Goal: Task Accomplishment & Management: Use online tool/utility

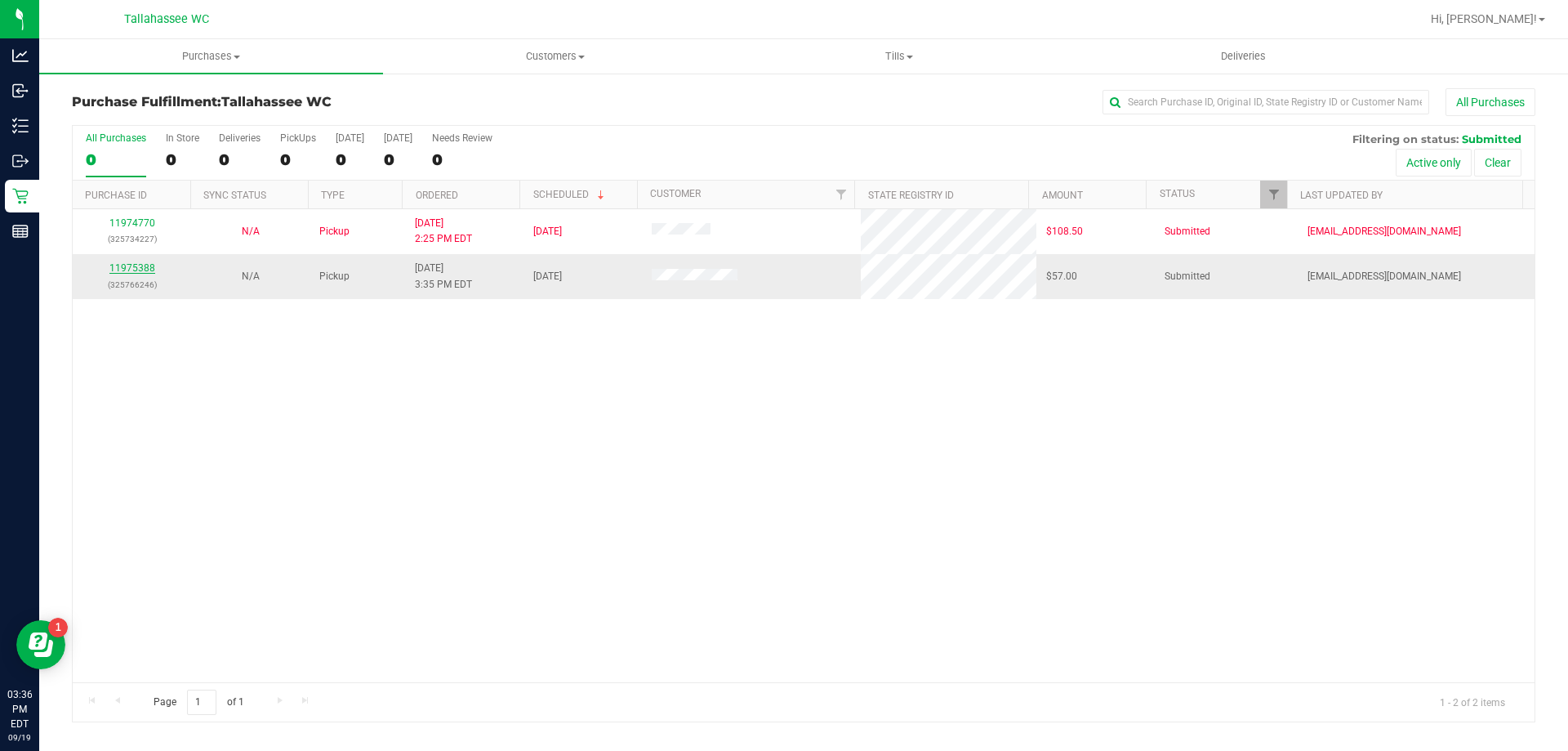
click at [139, 270] on link "11975388" at bounding box center [132, 267] width 46 height 11
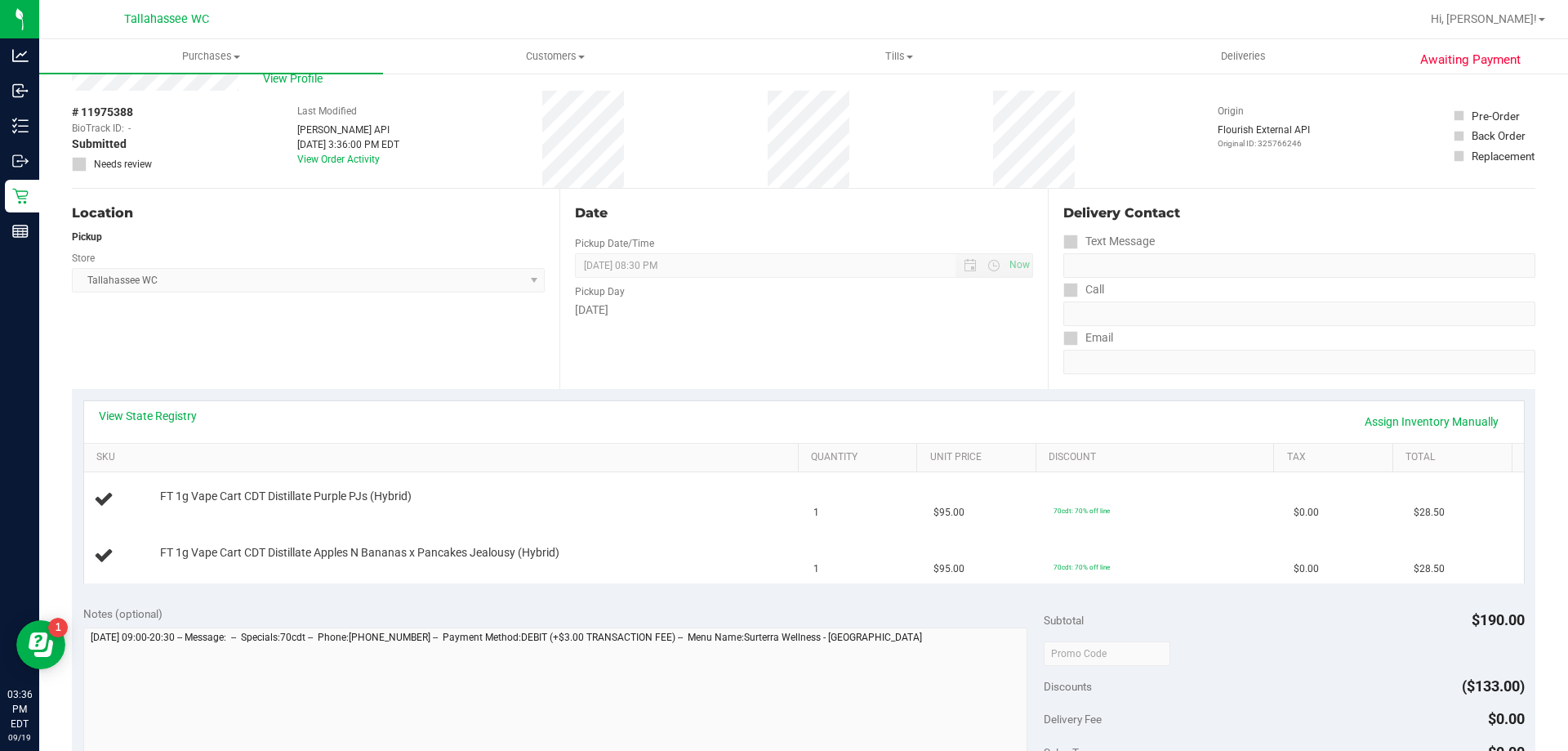
scroll to position [82, 0]
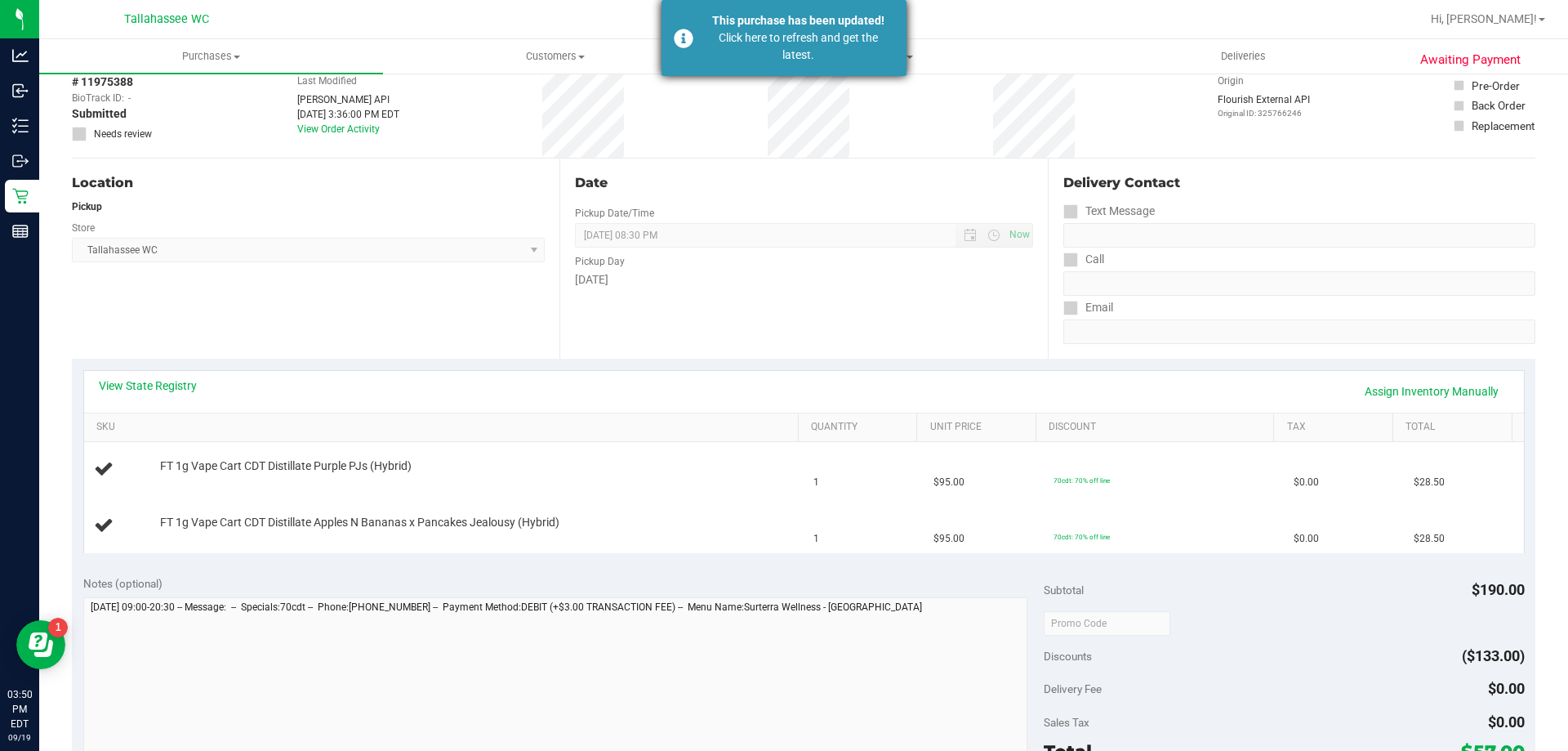
click at [716, 41] on div "Click here to refresh and get the latest." at bounding box center [798, 46] width 192 height 34
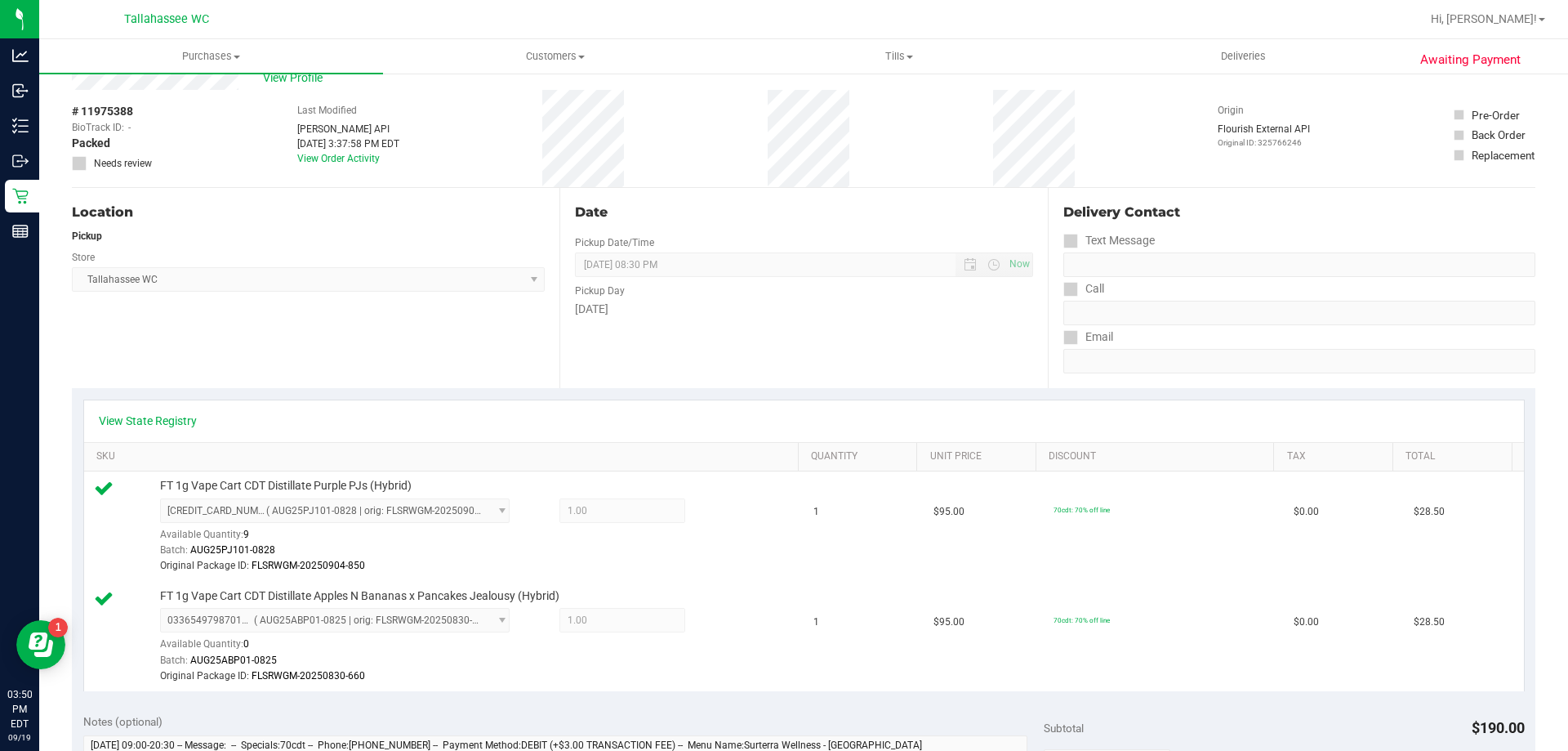
scroll to position [0, 0]
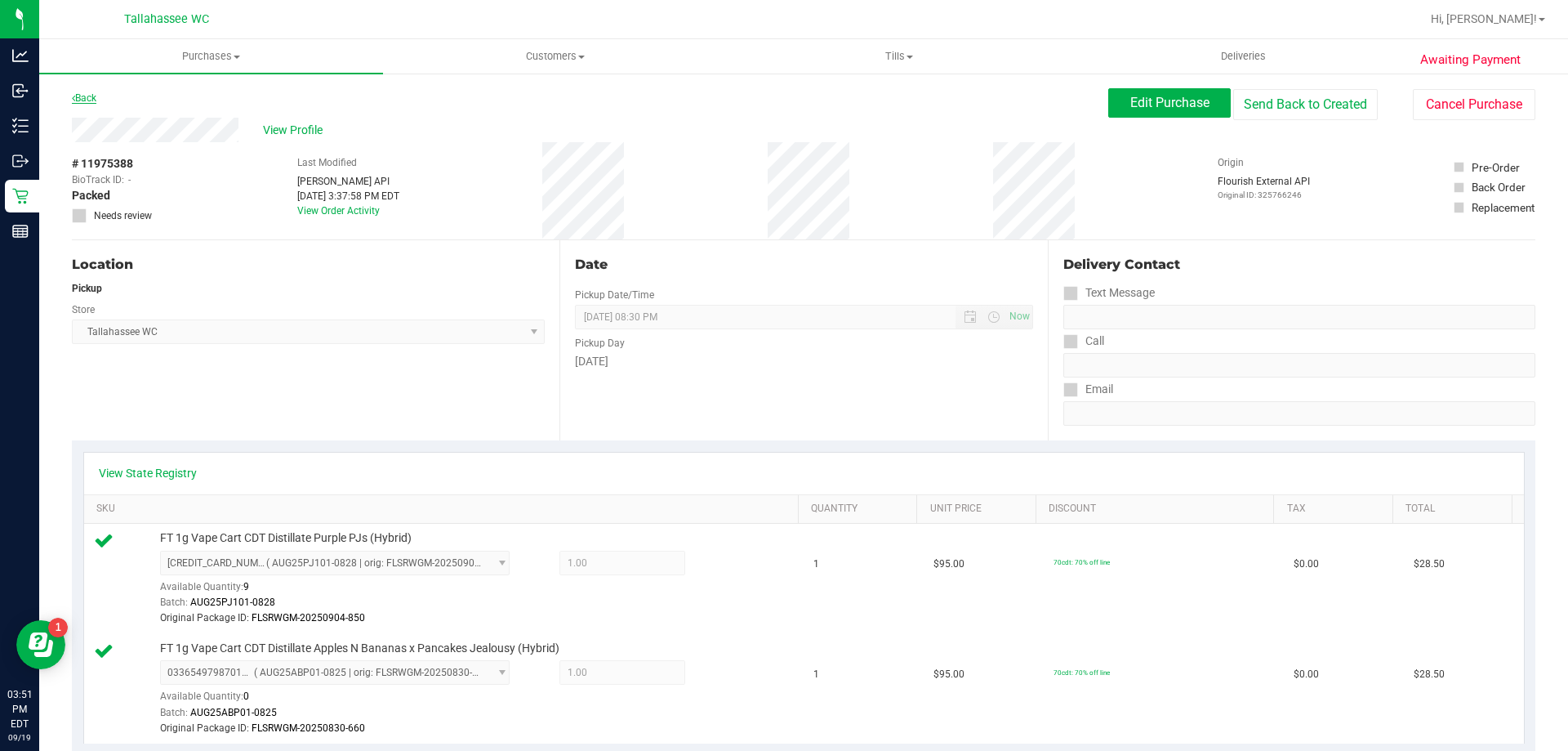
click at [92, 96] on link "Back" at bounding box center [84, 97] width 25 height 11
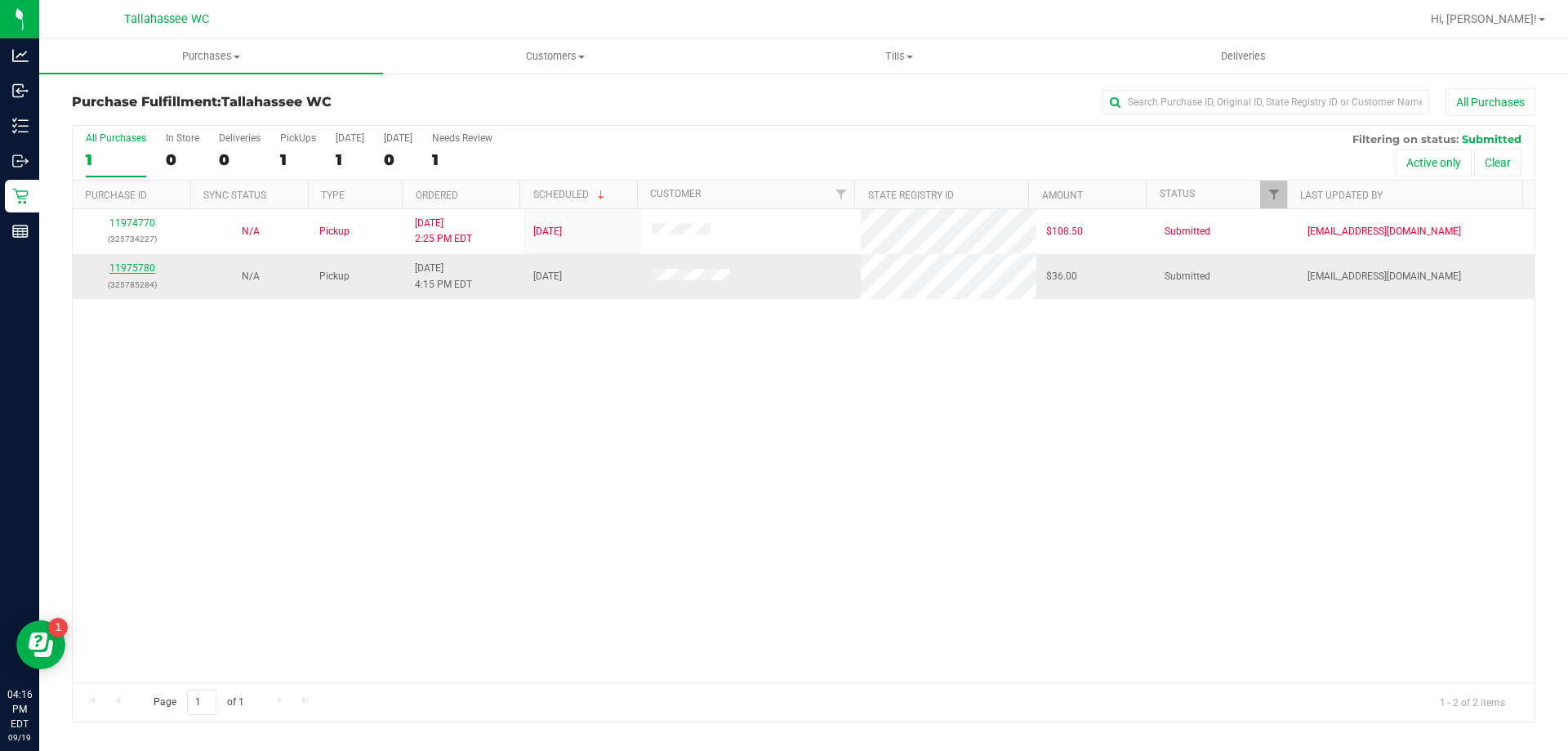
click at [137, 265] on link "11975780" at bounding box center [132, 267] width 46 height 11
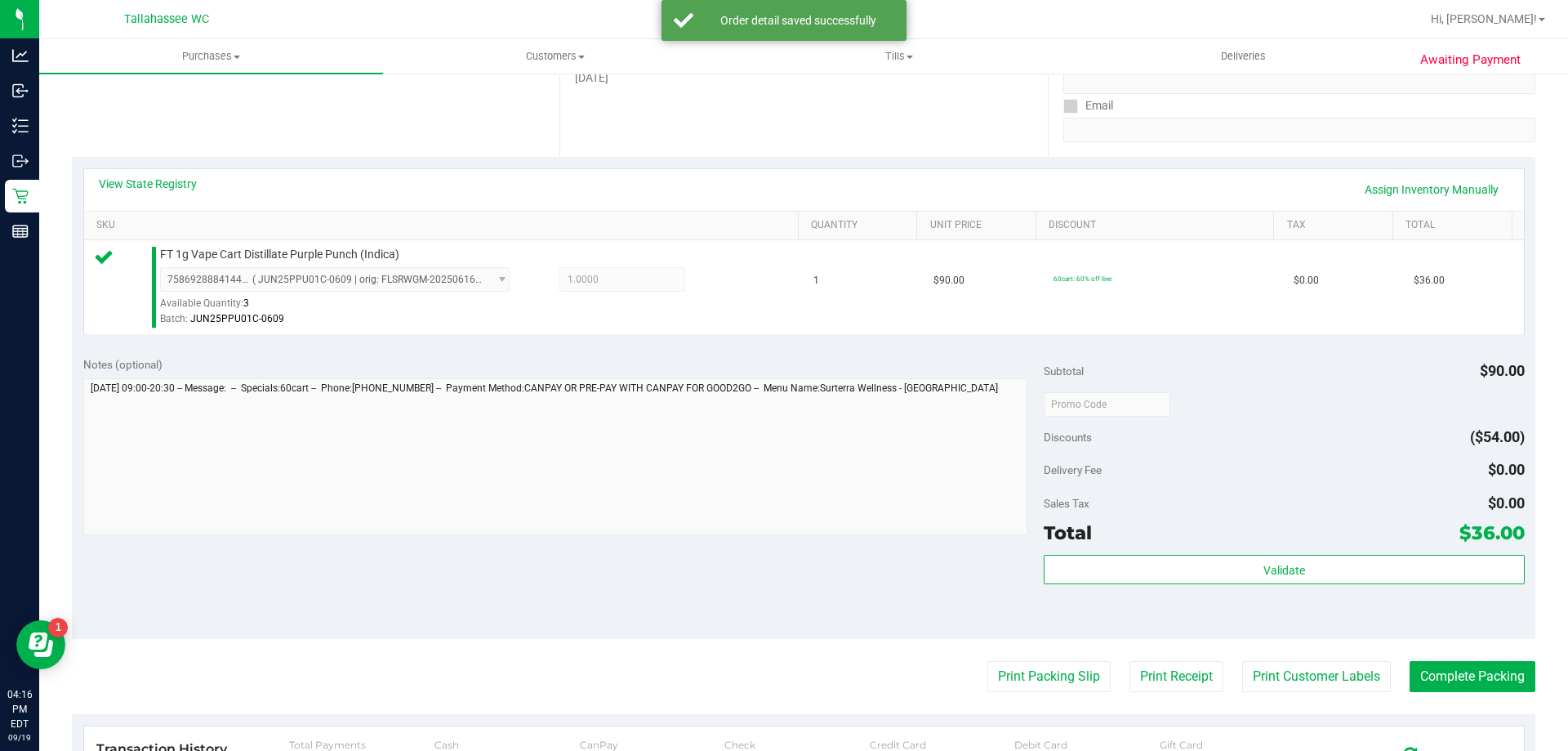
scroll to position [327, 0]
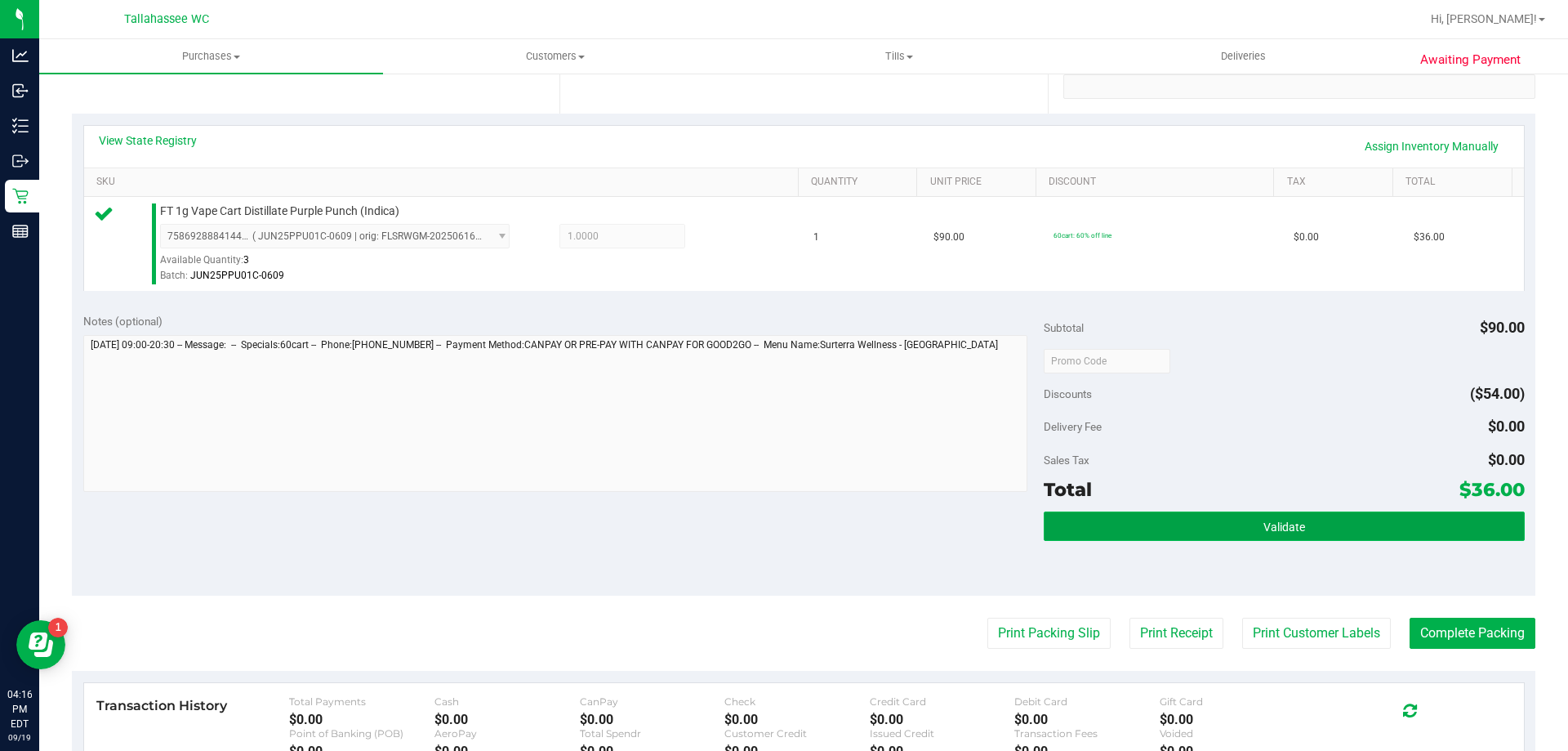
click at [1198, 529] on button "Validate" at bounding box center [1284, 526] width 480 height 29
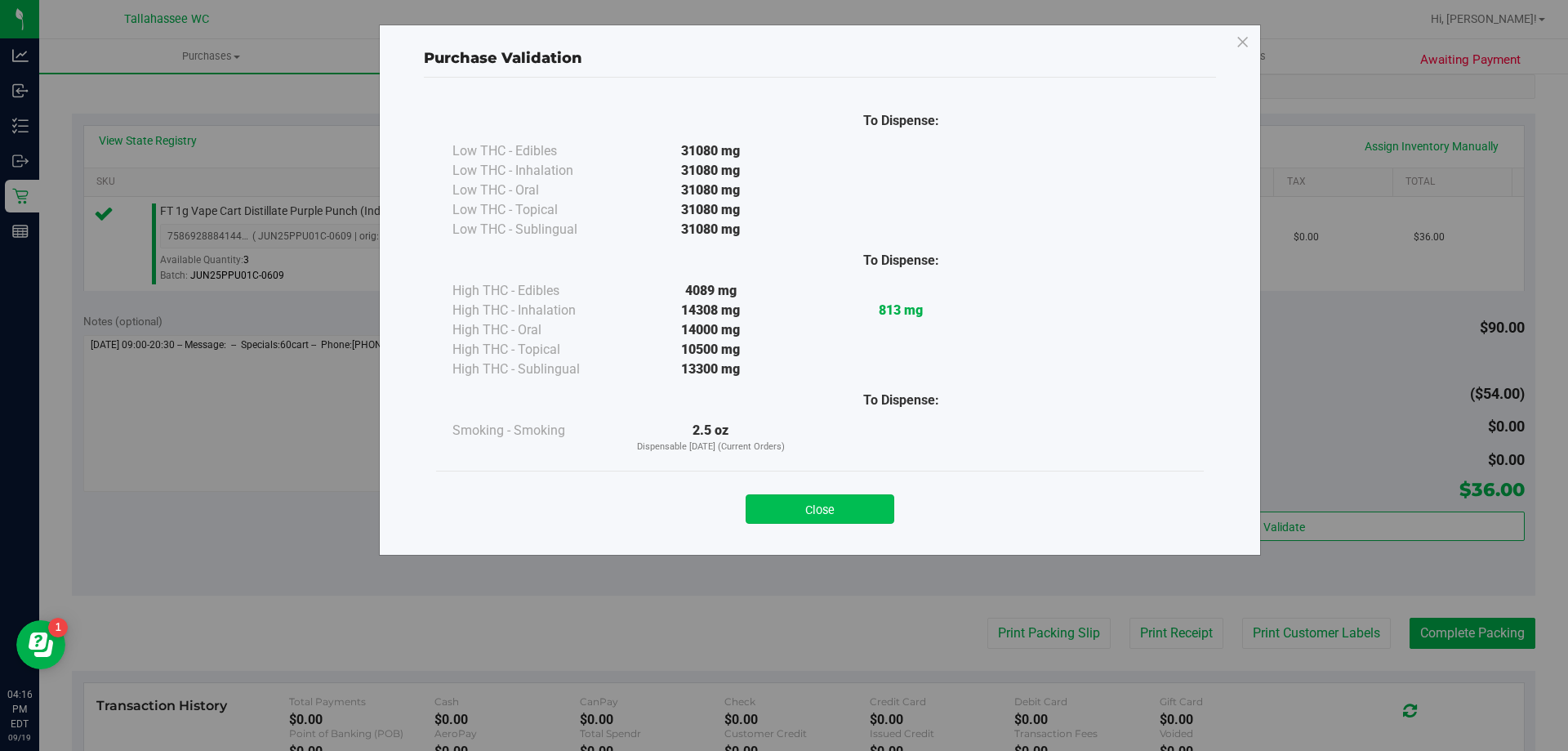
click at [878, 512] on button "Close" at bounding box center [820, 509] width 148 height 29
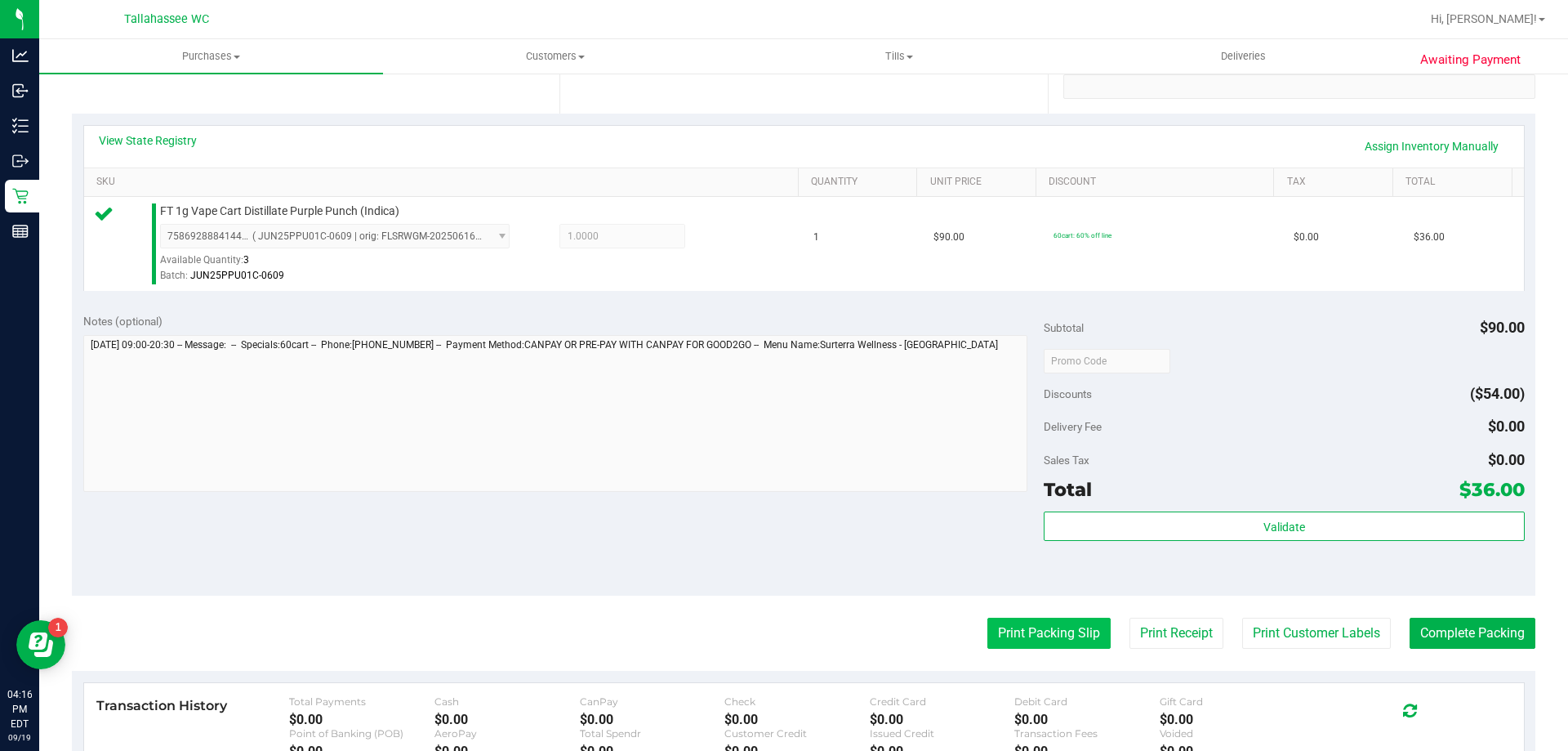
click at [1009, 644] on button "Print Packing Slip" at bounding box center [1049, 633] width 124 height 31
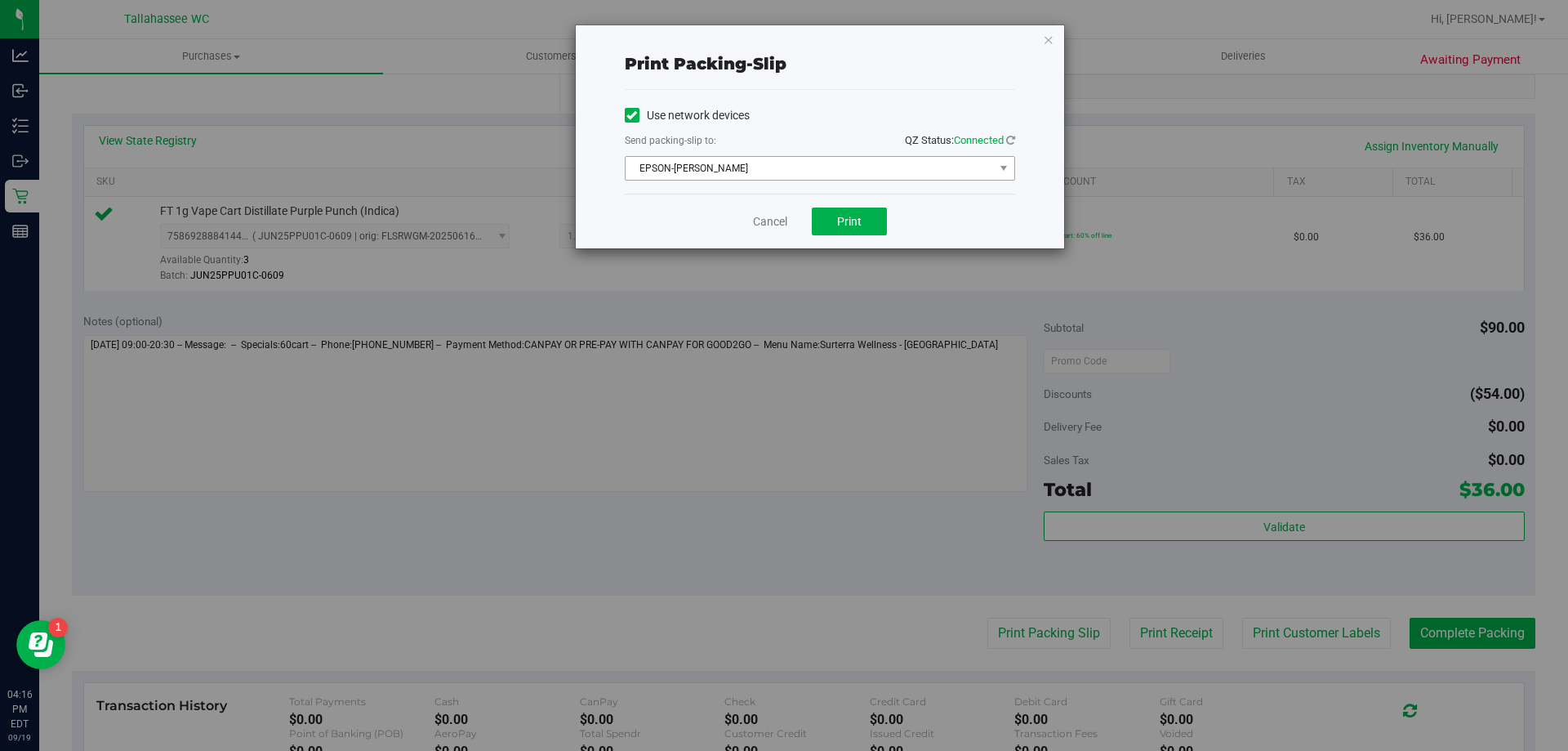
click at [825, 178] on span "EPSON-[PERSON_NAME]" at bounding box center [810, 168] width 369 height 23
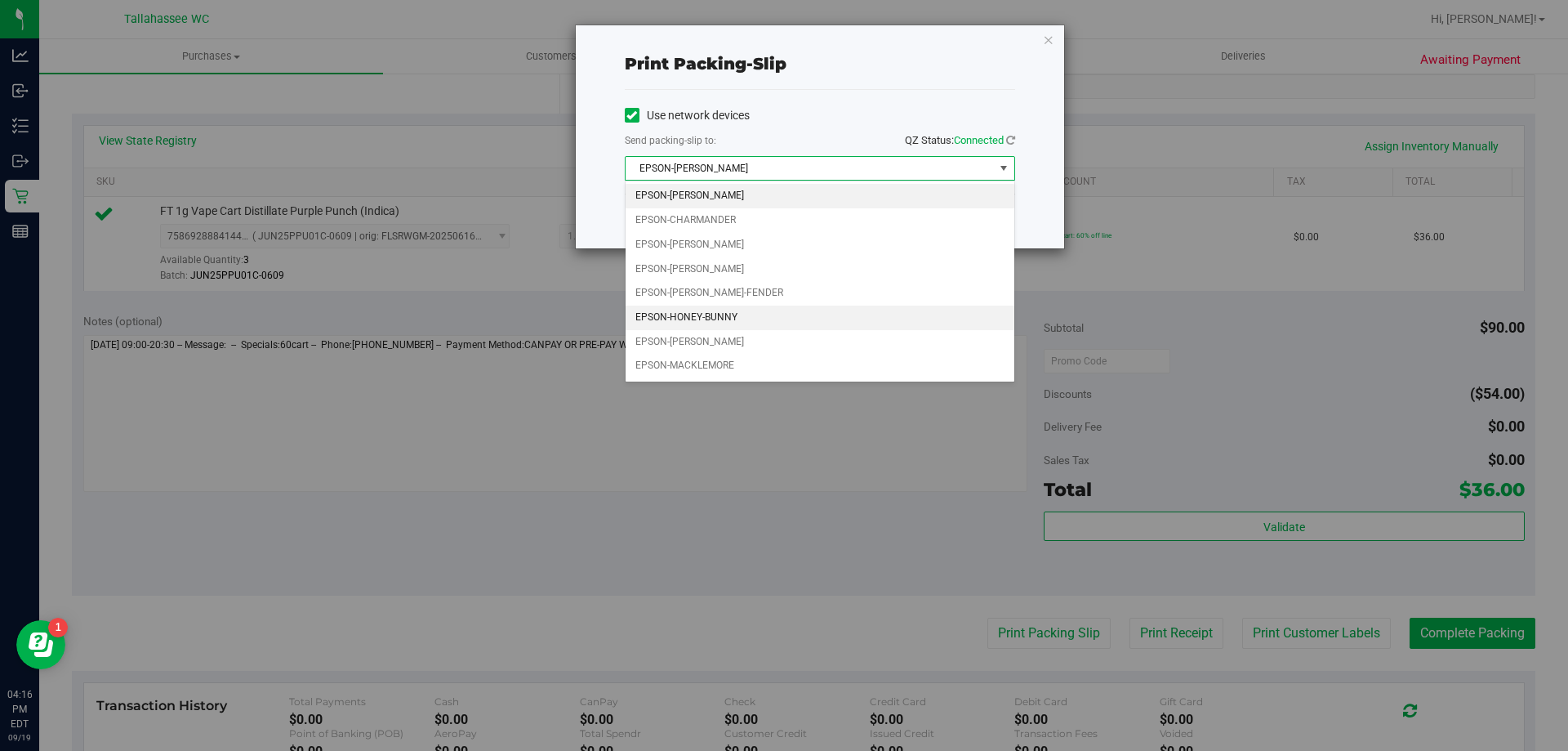
click at [736, 311] on li "EPSON-HONEY-BUNNY" at bounding box center [820, 317] width 389 height 25
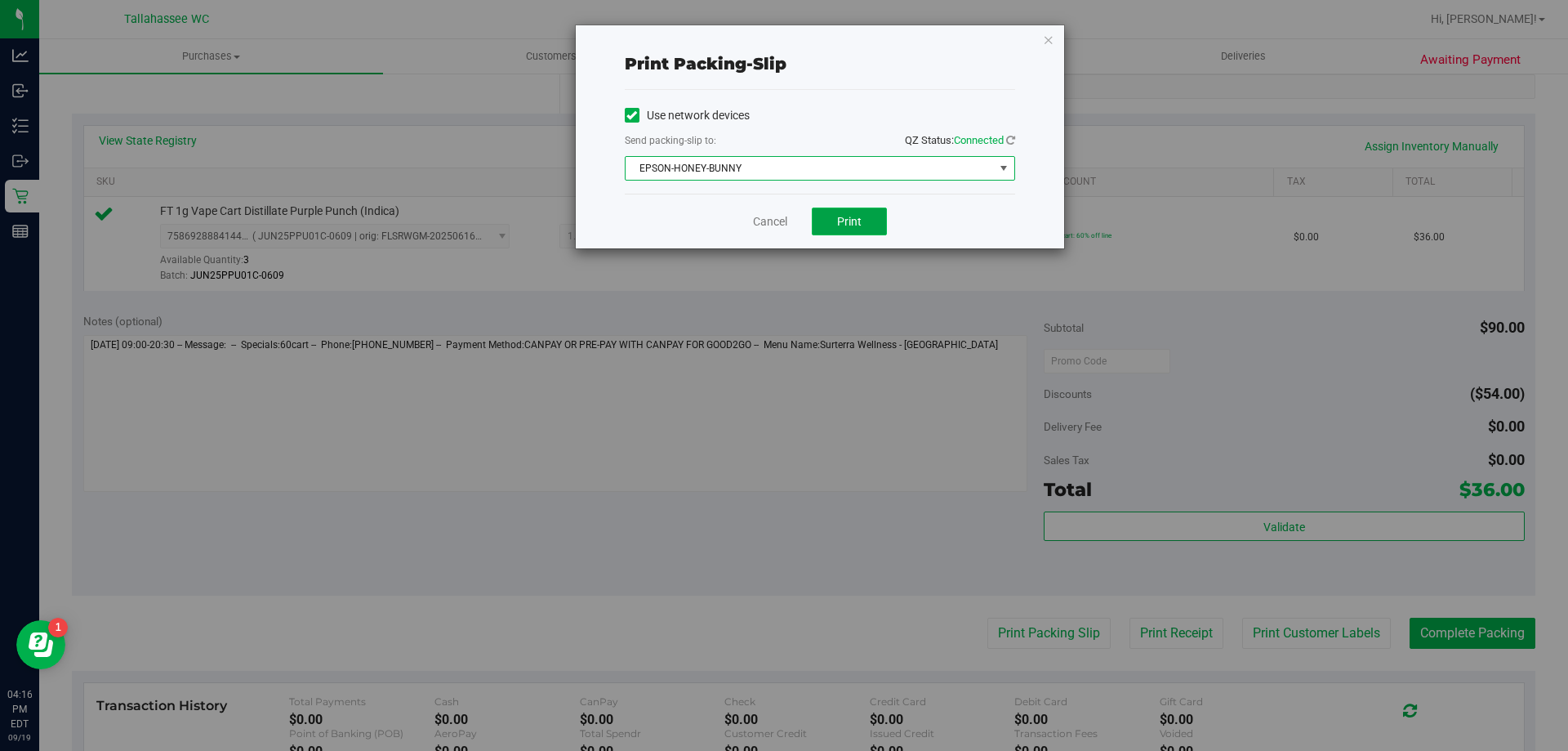
click at [841, 218] on span "Print" at bounding box center [849, 221] width 25 height 13
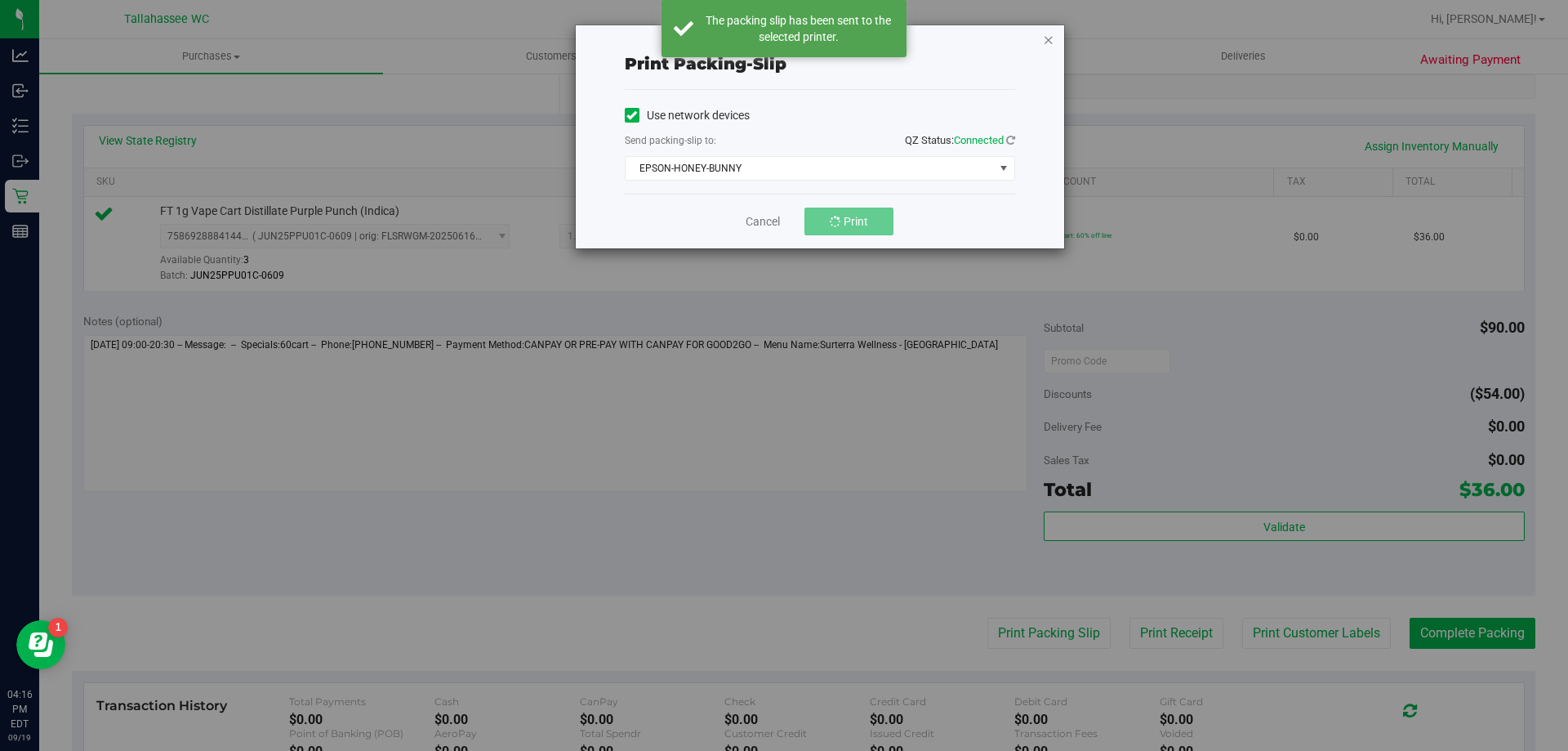
click at [1052, 42] on icon "button" at bounding box center [1048, 38] width 11 height 20
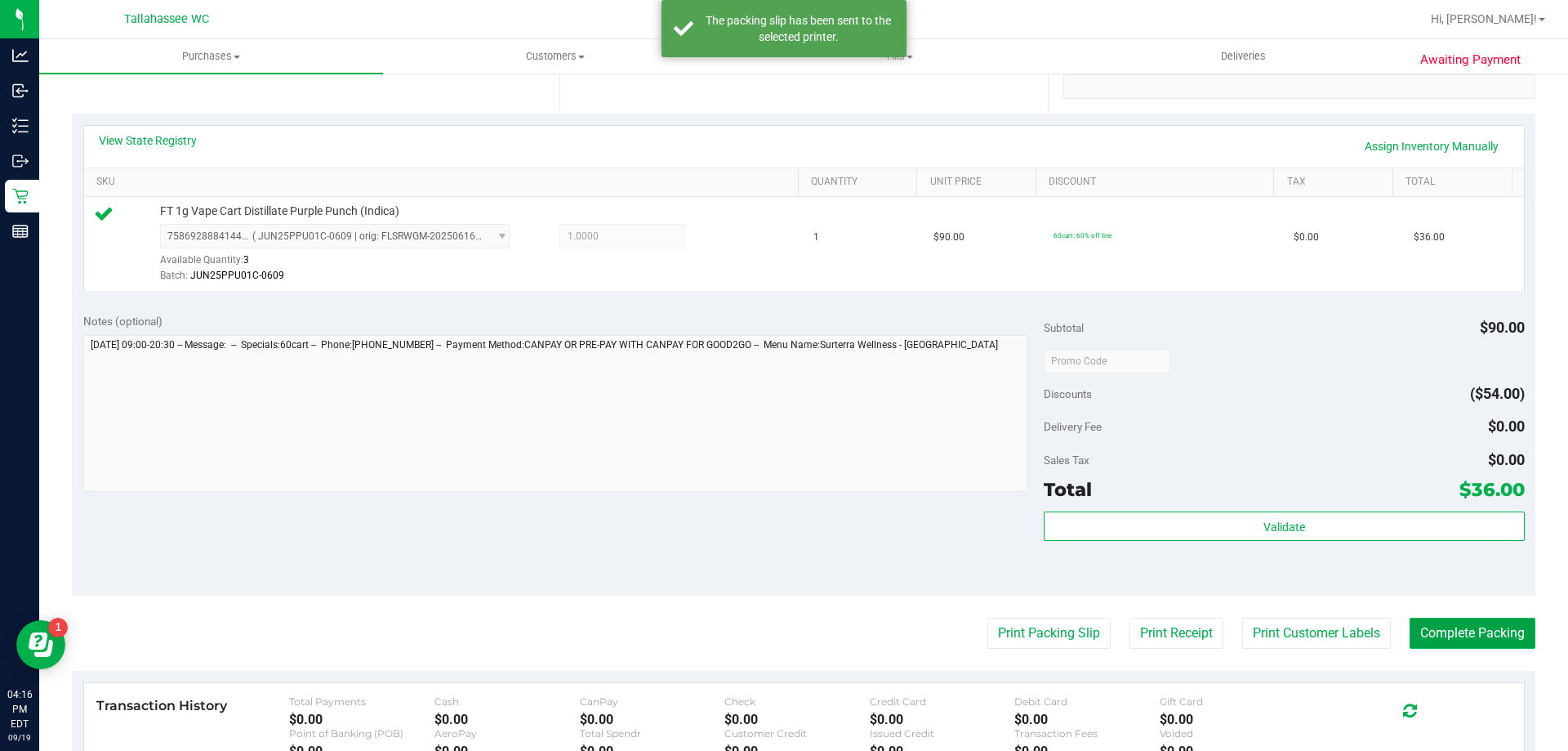
click at [1436, 642] on button "Complete Packing" at bounding box center [1472, 633] width 125 height 31
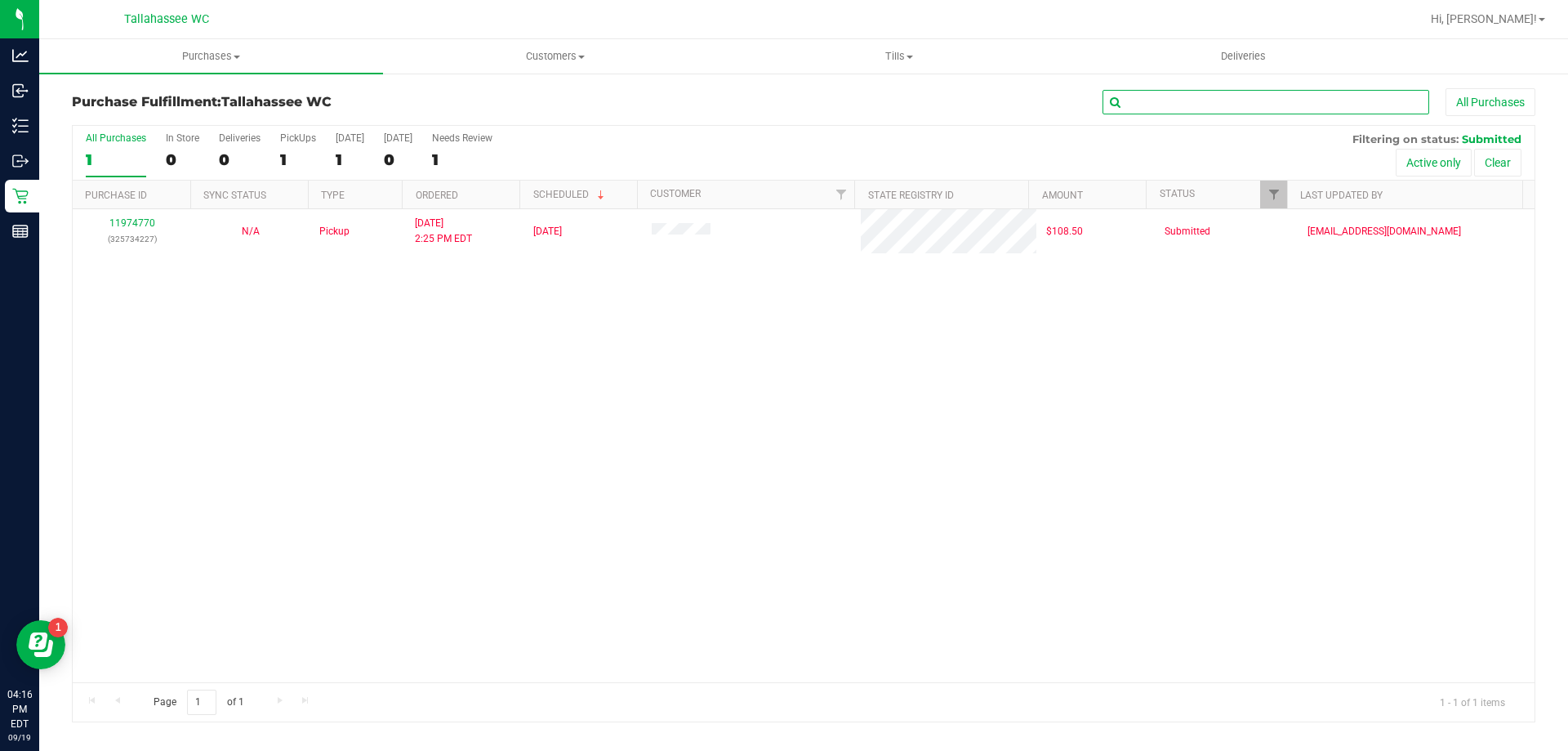
click at [1282, 108] on input "text" at bounding box center [1266, 102] width 327 height 25
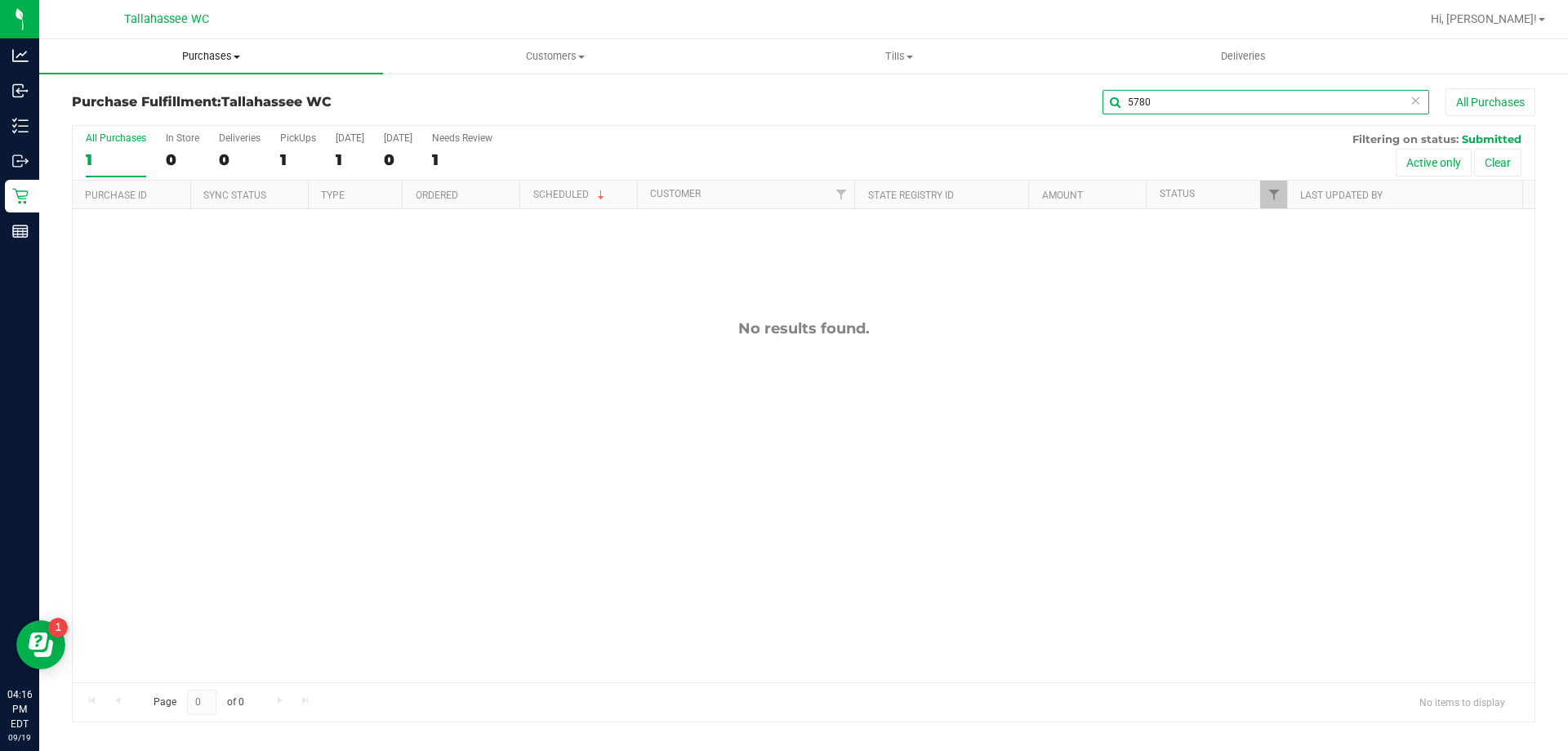
type input "5780"
click at [160, 48] on uib-tab-heading "Purchases Summary of purchases Fulfillment All purchases" at bounding box center [211, 56] width 344 height 34
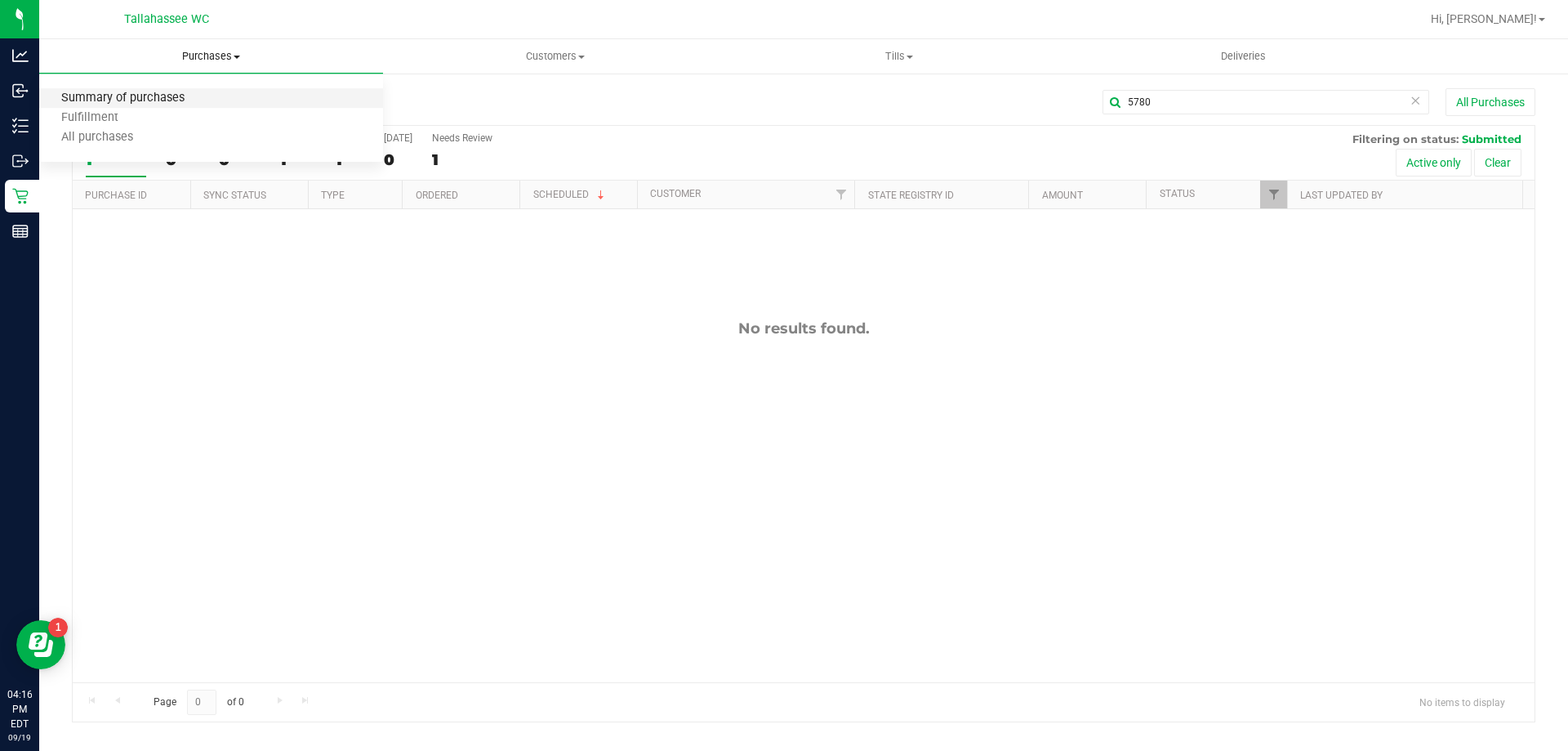
click at [148, 102] on span "Summary of purchases" at bounding box center [123, 98] width 167 height 14
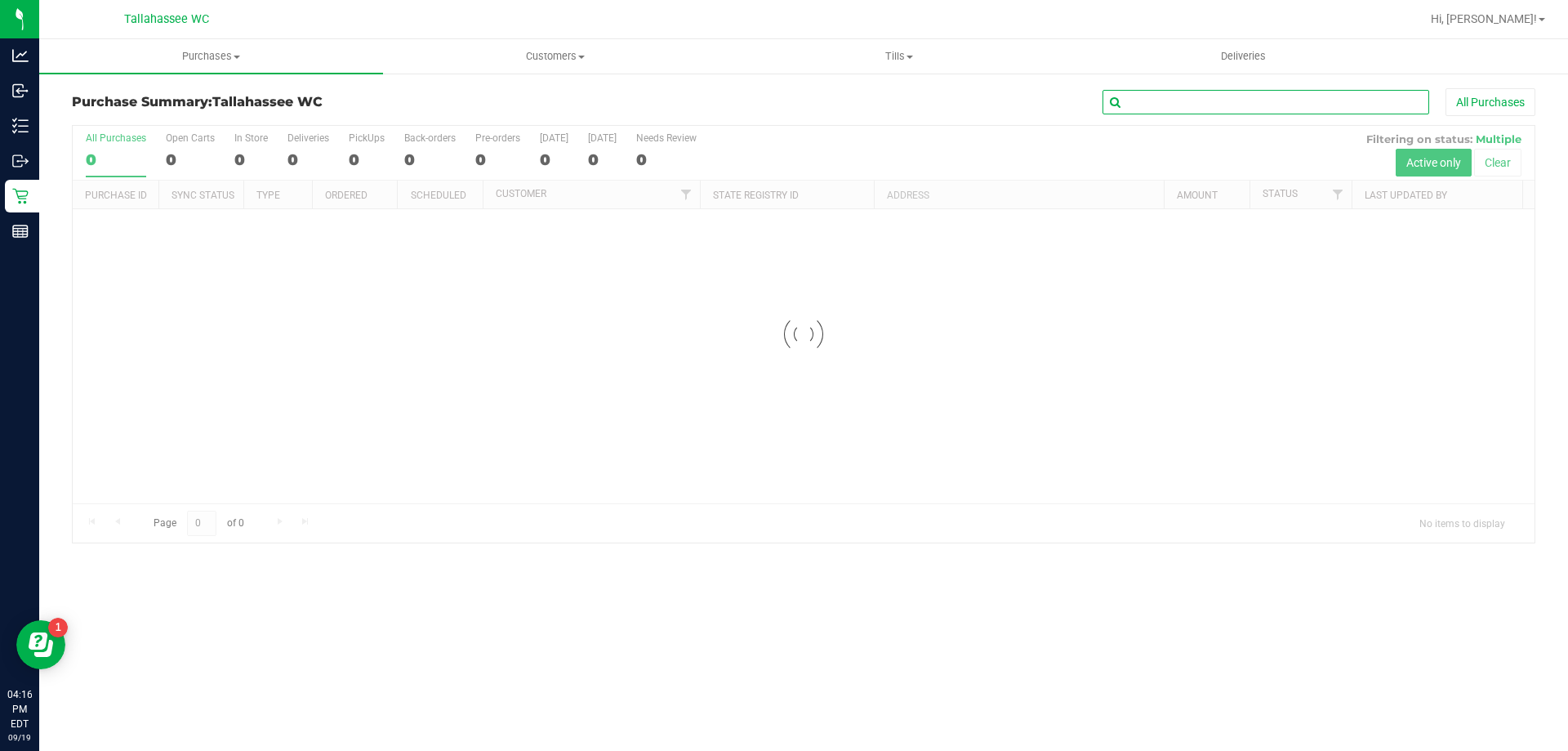
click at [1331, 105] on input "text" at bounding box center [1266, 102] width 327 height 25
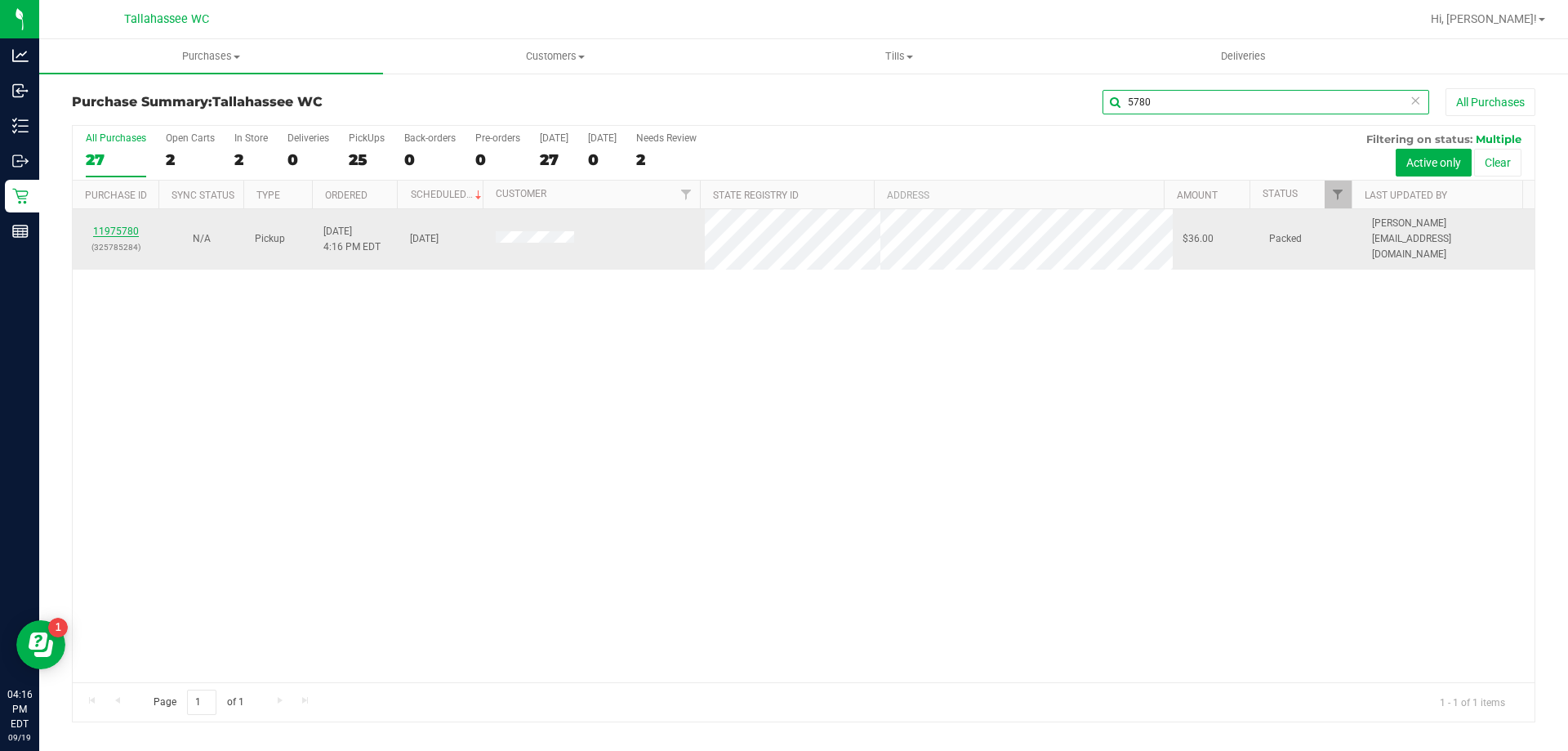
type input "5780"
click at [132, 225] on link "11975780" at bounding box center [116, 230] width 46 height 11
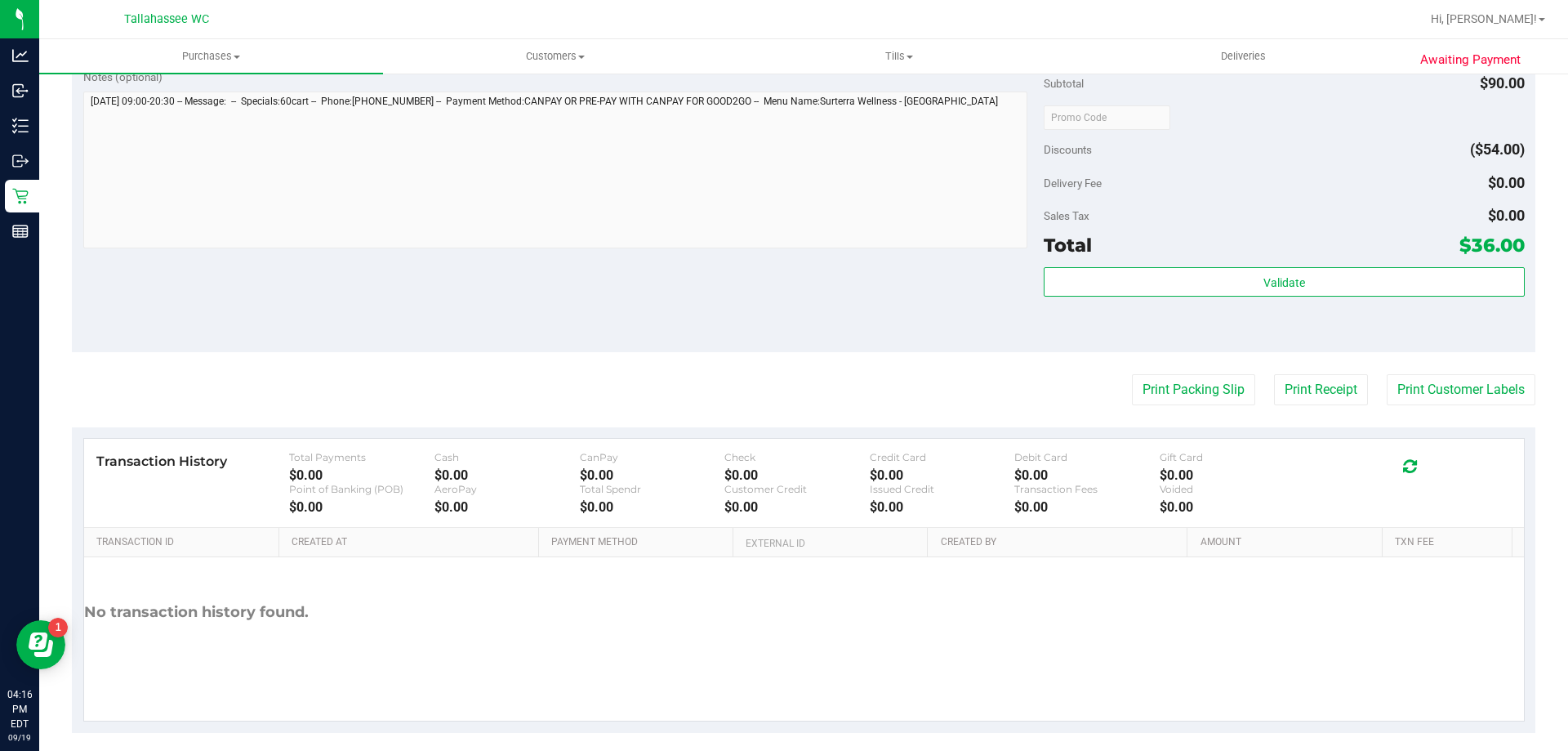
scroll to position [572, 0]
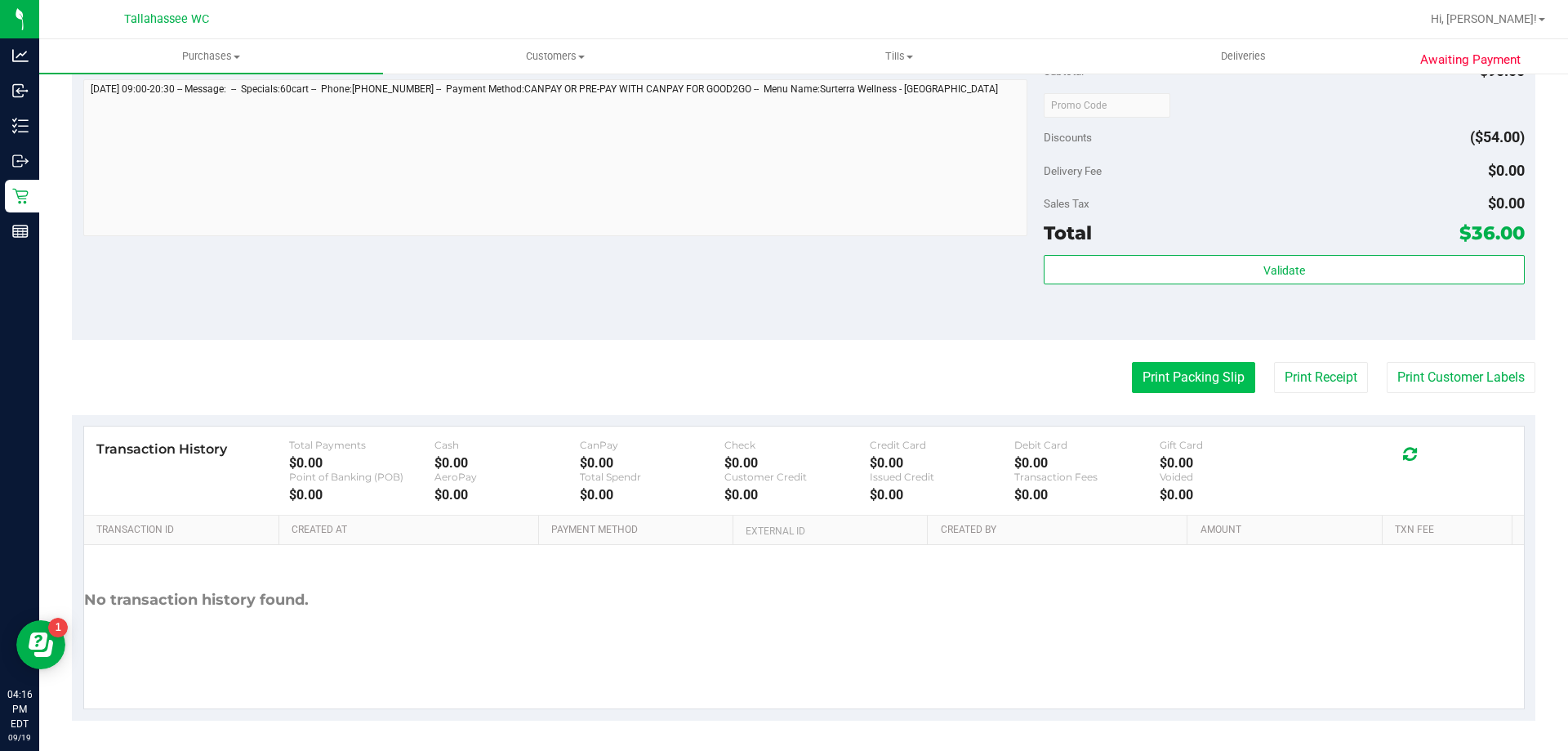
click at [1134, 356] on purchase-details "Back Send Back to Created Cancel Purchase View Profile # 11975780 BioTrack ID: …" at bounding box center [804, 118] width 1464 height 1204
click at [1141, 377] on button "Print Packing Slip" at bounding box center [1193, 377] width 124 height 31
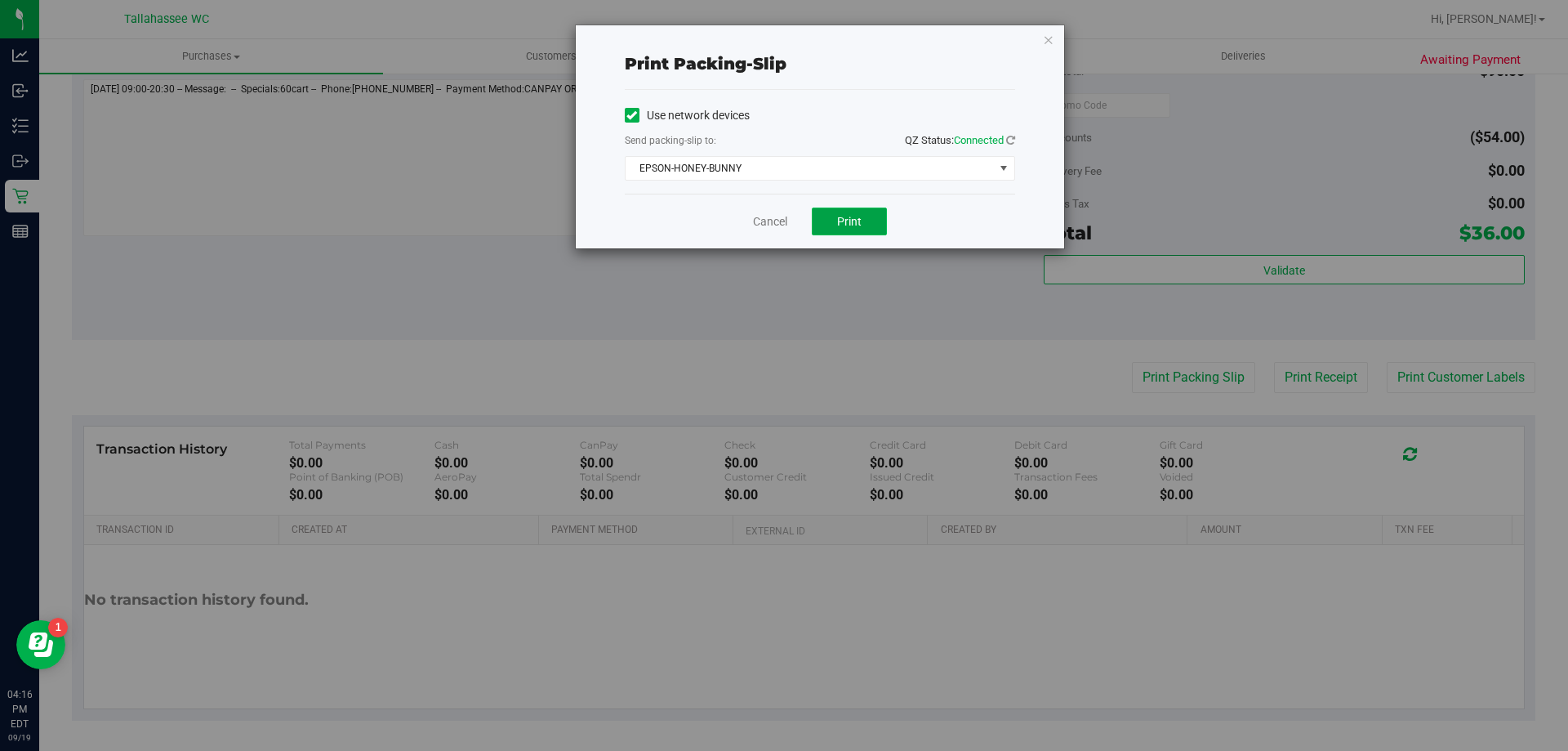
click at [856, 226] on span "Print" at bounding box center [849, 221] width 25 height 13
click at [1047, 35] on div "Print packing-slip Use network devices Send packing-slip to: QZ Status: Connect…" at bounding box center [820, 137] width 489 height 223
click at [1048, 37] on icon "button" at bounding box center [1048, 38] width 11 height 20
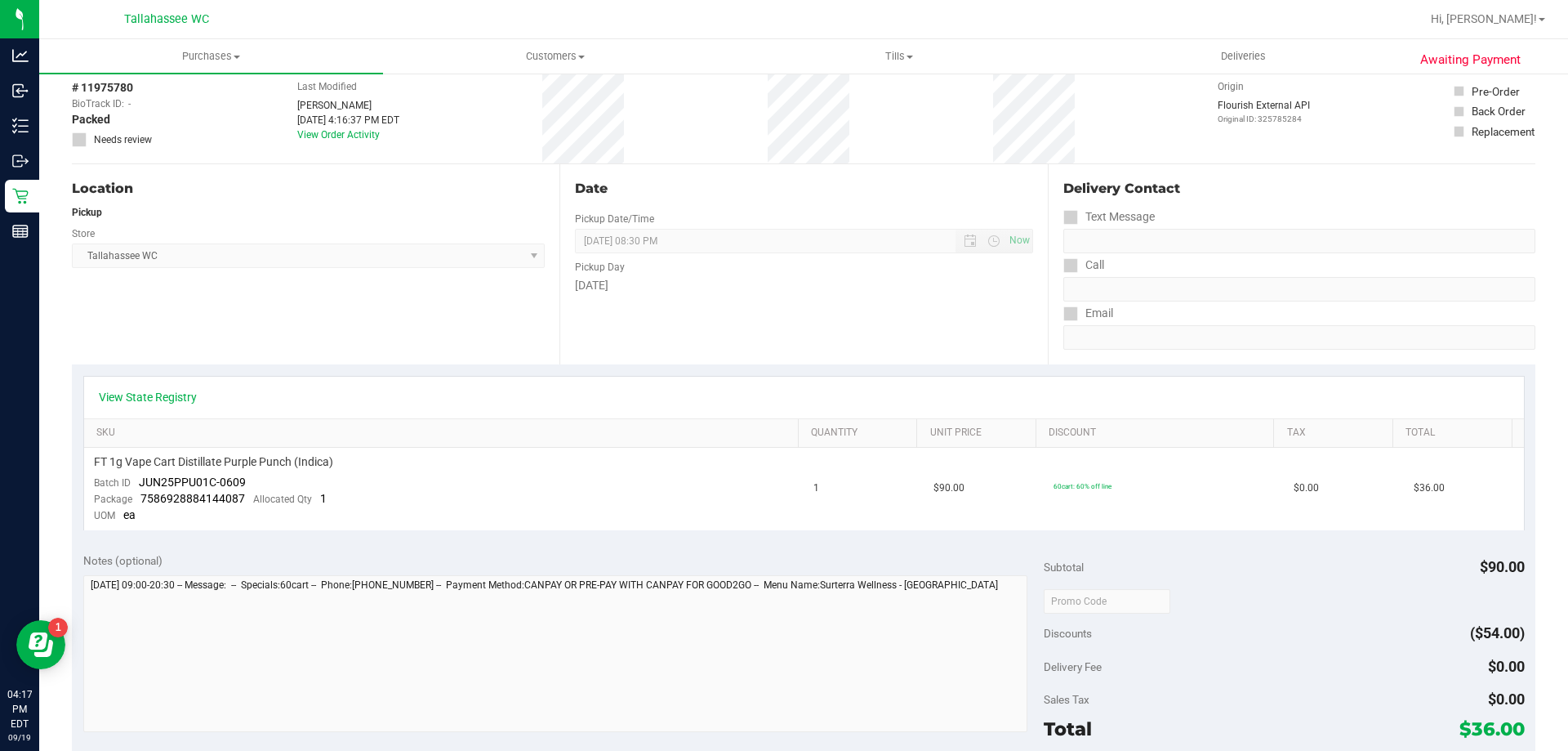
scroll to position [0, 0]
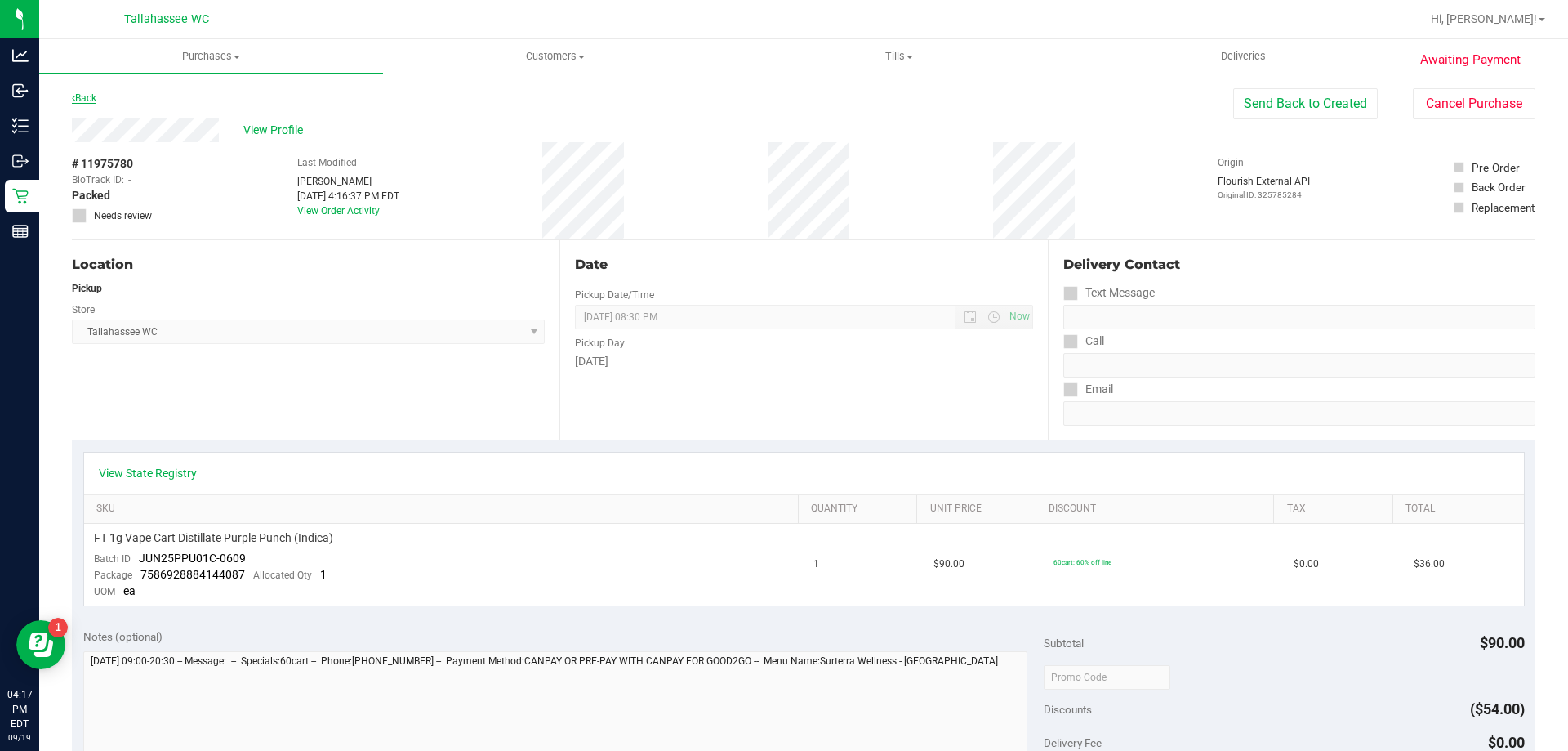
click at [84, 96] on link "Back" at bounding box center [84, 97] width 25 height 11
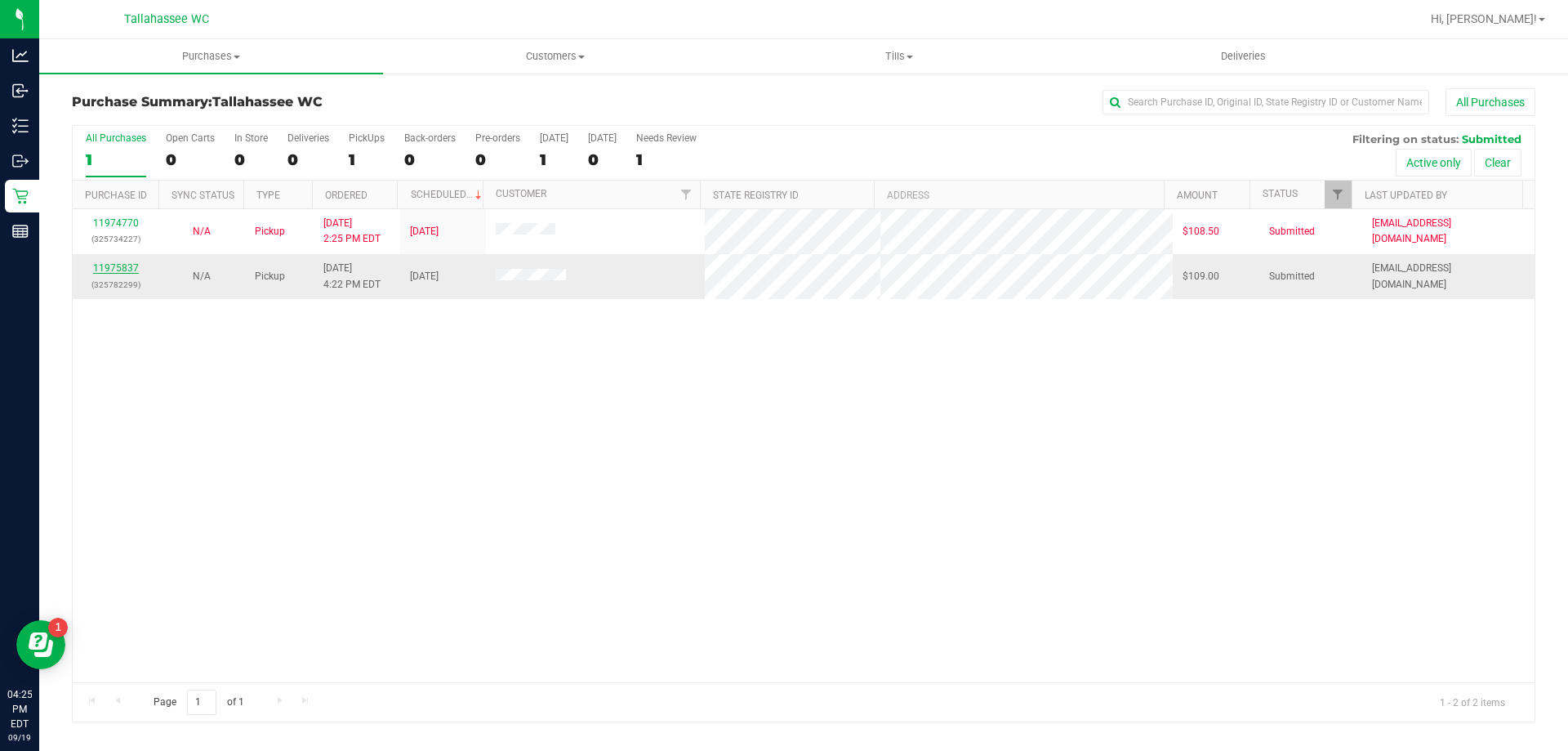
click at [127, 270] on link "11975837" at bounding box center [116, 267] width 46 height 11
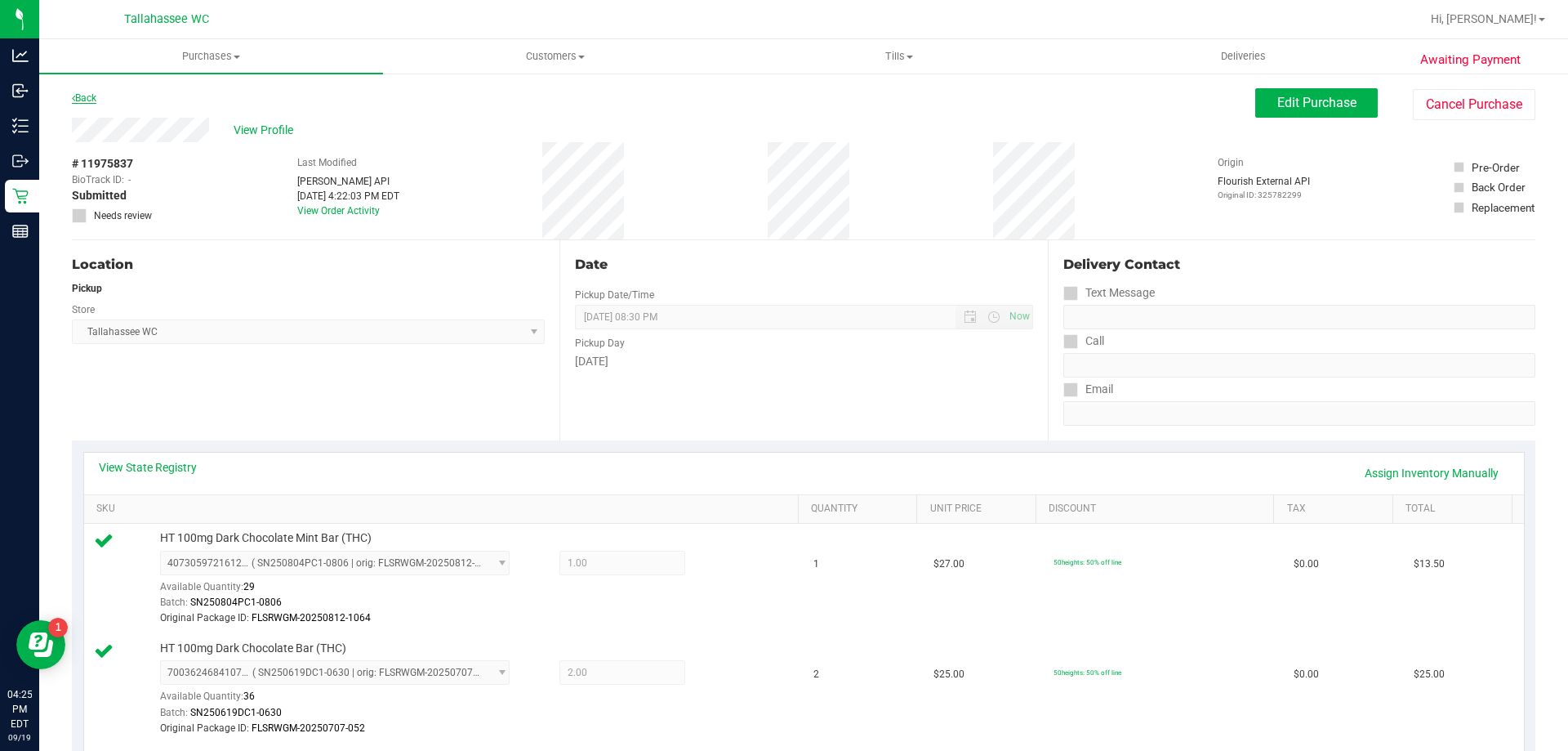
click at [96, 101] on link "Back" at bounding box center [84, 97] width 25 height 11
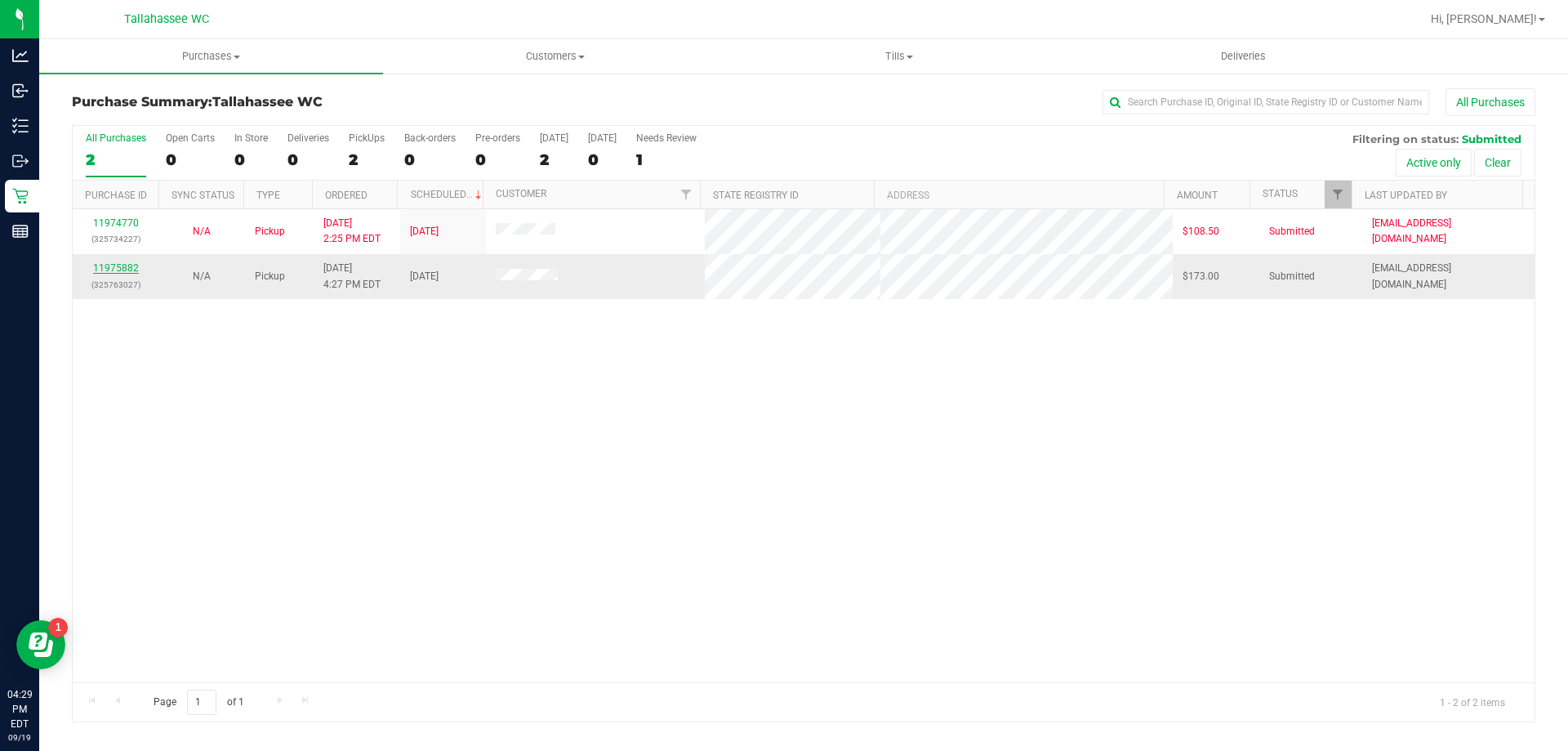
click at [99, 268] on link "11975882" at bounding box center [116, 267] width 46 height 11
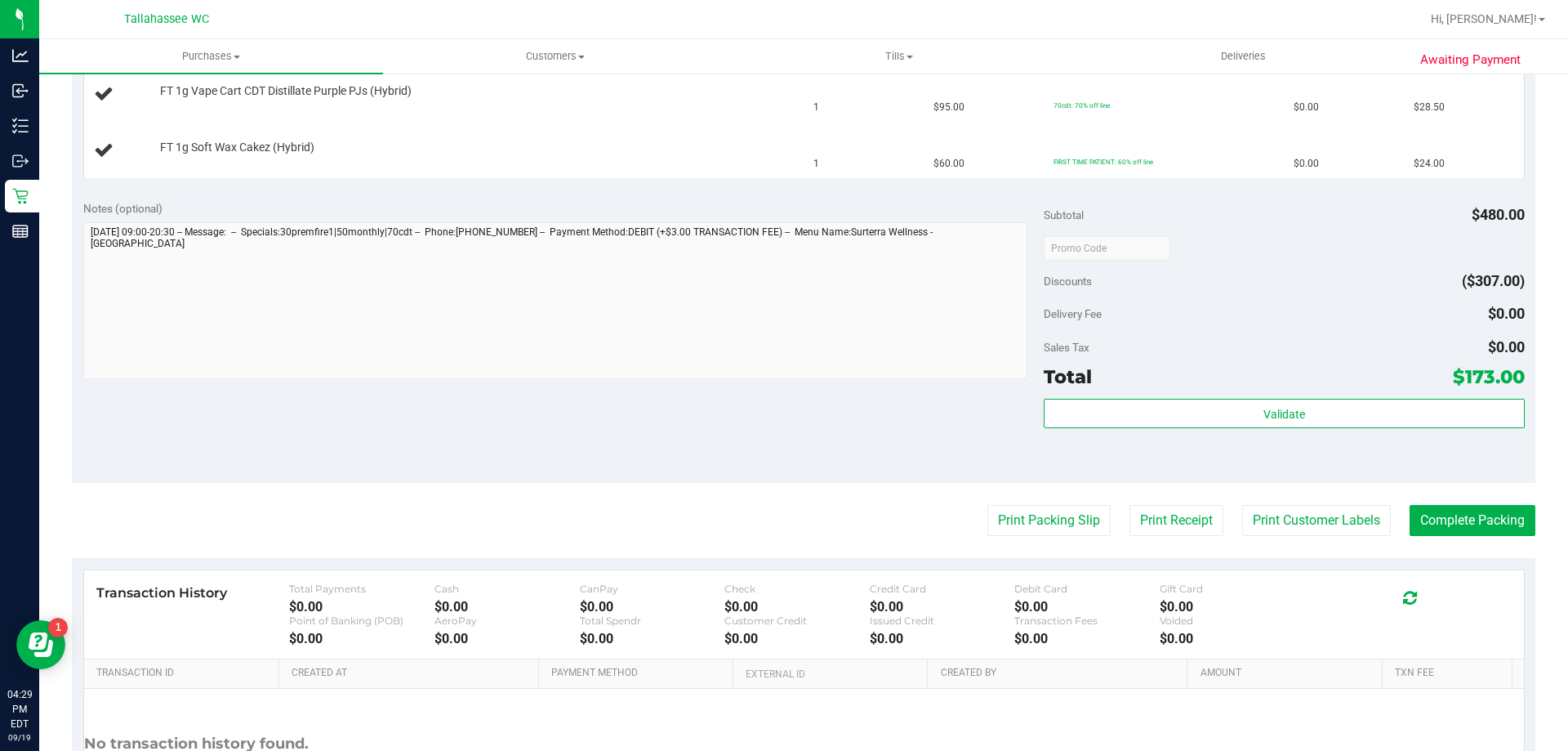
scroll to position [163, 0]
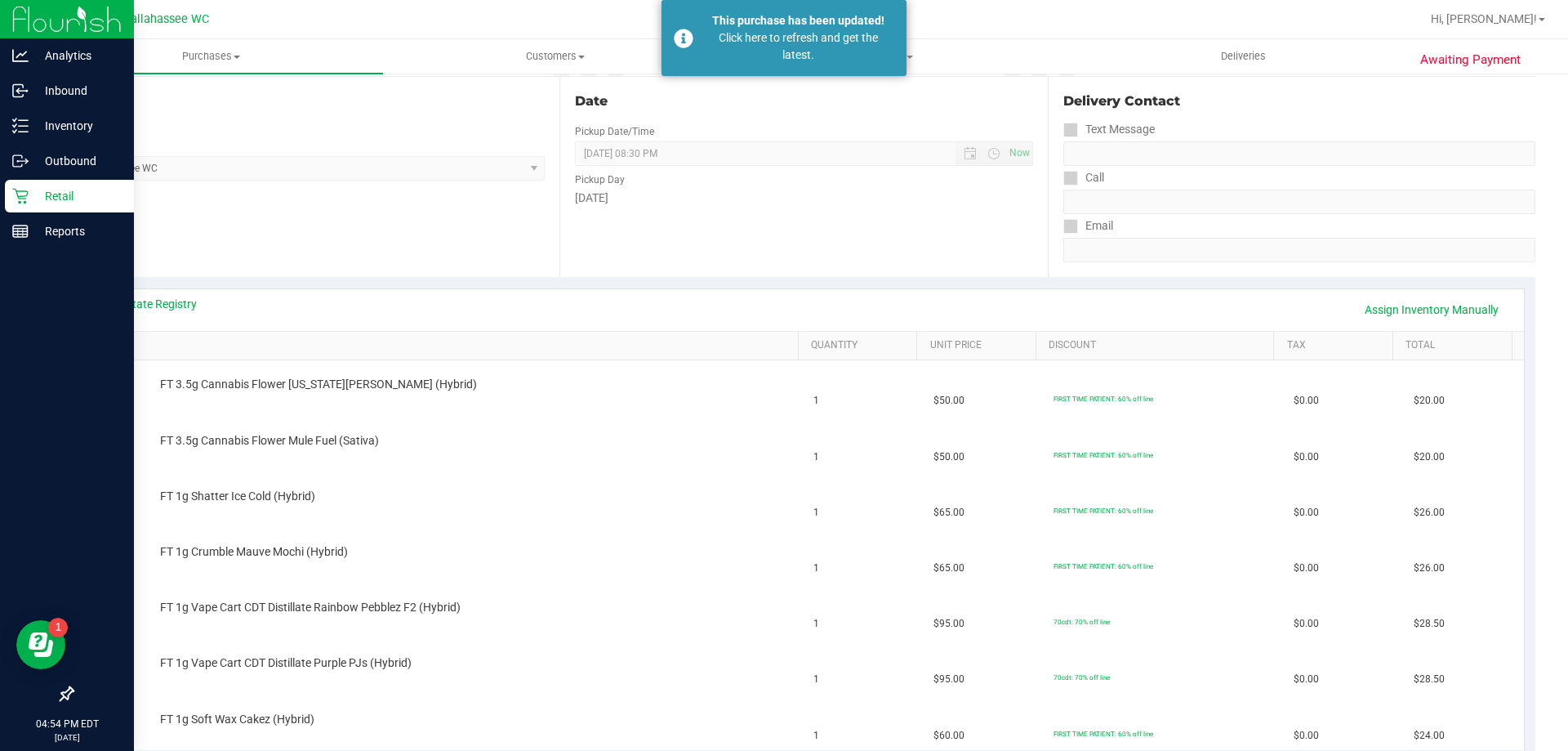
click at [36, 188] on p "Retail" at bounding box center [78, 195] width 98 height 20
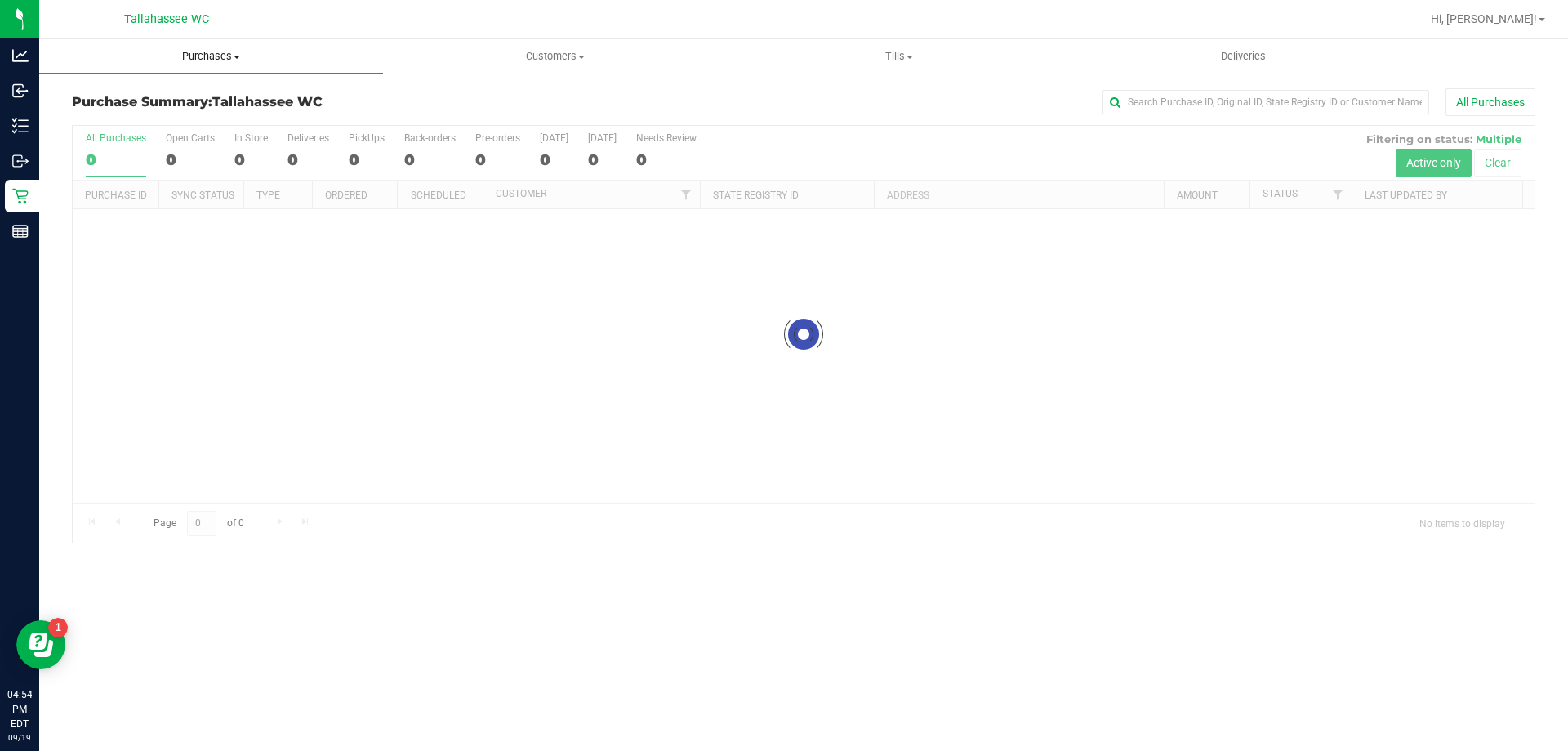
click at [197, 51] on span "Purchases" at bounding box center [211, 55] width 344 height 15
click at [125, 118] on span "Fulfillment" at bounding box center [90, 118] width 102 height 14
